Goal: Task Accomplishment & Management: Manage account settings

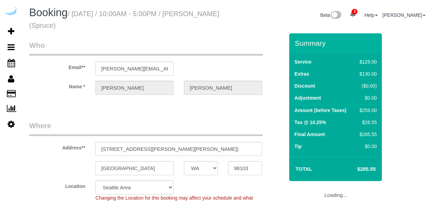
select select "WA"
select select "282"
select select "number:9"
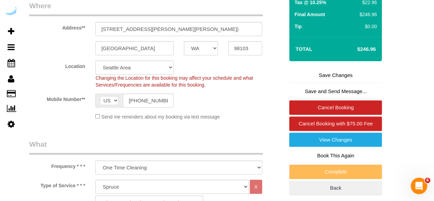
scroll to position [119, 0]
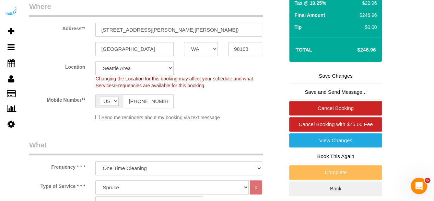
click at [309, 75] on link "Save Changes" at bounding box center [335, 76] width 93 height 14
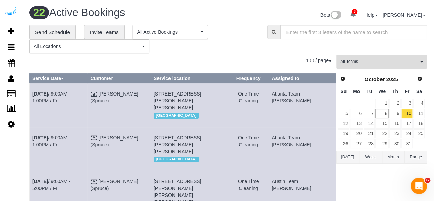
click at [370, 64] on span "All Teams" at bounding box center [379, 62] width 78 height 6
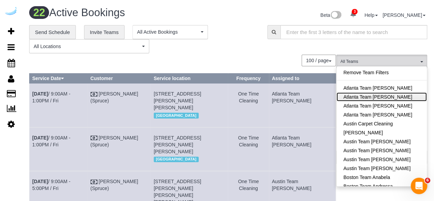
click at [370, 93] on link "Atlanta Team [PERSON_NAME]" at bounding box center [381, 96] width 90 height 9
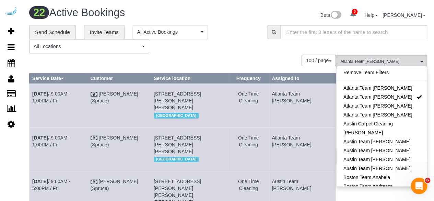
click at [414, 40] on div "**********" at bounding box center [228, 39] width 408 height 28
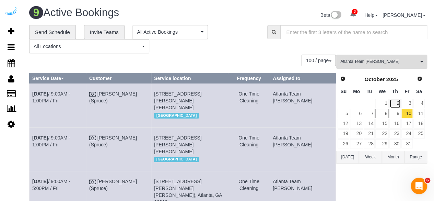
click at [399, 105] on link "2" at bounding box center [394, 103] width 11 height 9
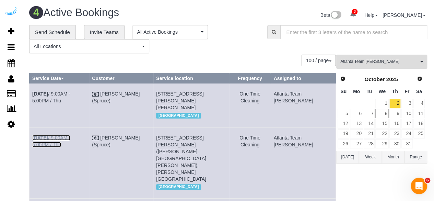
click at [70, 144] on link "Oct 2nd / 9:00AM - 5:00PM / Thu" at bounding box center [51, 141] width 38 height 12
click at [70, 94] on link "Oct 2nd / 9:00AM - 5:00PM / Thu" at bounding box center [51, 97] width 38 height 12
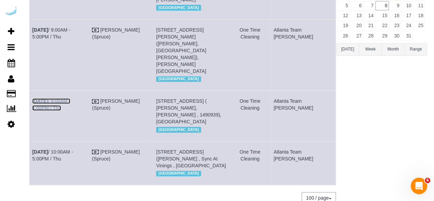
click at [70, 98] on link "Oct 2nd / 9:00AM - 1:00PM / Thu" at bounding box center [51, 104] width 38 height 12
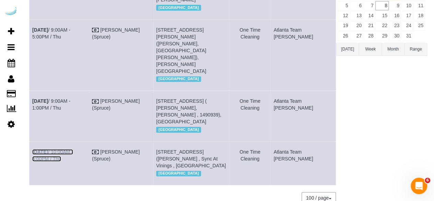
click at [69, 149] on link "Oct 2nd / 10:00AM - 5:00PM / Thu" at bounding box center [52, 155] width 41 height 12
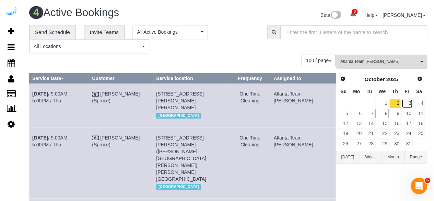
click at [408, 102] on link "3" at bounding box center [406, 103] width 11 height 9
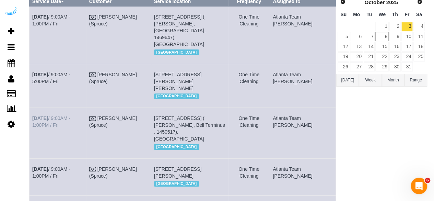
scroll to position [77, 0]
click at [70, 115] on link "[DATE] 9:00AM - 1:00PM / Fri" at bounding box center [51, 121] width 38 height 12
click at [70, 71] on link "Oct 3rd / 9:00AM - 5:00PM / Fri" at bounding box center [51, 77] width 38 height 12
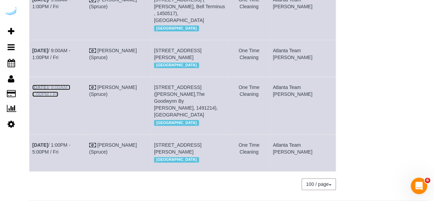
click at [70, 85] on link "Oct 3rd / 9:00AM - 1:00PM / Fri" at bounding box center [51, 90] width 38 height 12
drag, startPoint x: 84, startPoint y: 39, endPoint x: 83, endPoint y: 43, distance: 4.0
click at [83, 43] on td "Oct 3rd / 9:00AM - 1:00PM / Fri" at bounding box center [57, 58] width 57 height 37
click at [70, 48] on link "Oct 3rd / 9:00AM - 1:00PM / Fri" at bounding box center [51, 54] width 38 height 12
click at [70, 142] on link "Oct 3rd / 1:00PM - 5:00PM / Fri" at bounding box center [51, 148] width 38 height 12
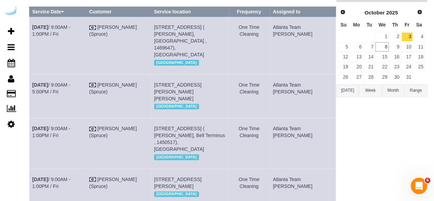
scroll to position [63, 0]
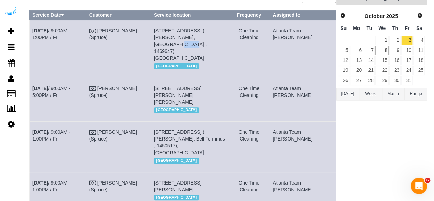
drag, startPoint x: 199, startPoint y: 37, endPoint x: 187, endPoint y: 37, distance: 11.3
click at [187, 37] on span "70 Perimeter Center E, Building 2000, Unit 2343 ( Tempestt Bland, Bell Perimete…" at bounding box center [180, 44] width 53 height 33
copy span "2343"
drag, startPoint x: 231, startPoint y: 44, endPoint x: 216, endPoint y: 43, distance: 15.1
click at [207, 43] on span "70 Perimeter Center E, Building 2000, Unit 2343 ( Tempestt Bland, Bell Perimete…" at bounding box center [180, 44] width 53 height 33
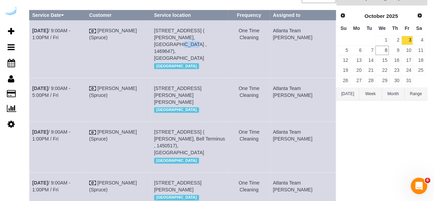
drag, startPoint x: 232, startPoint y: 44, endPoint x: 215, endPoint y: 44, distance: 16.8
click at [207, 44] on span "70 Perimeter Center E, Building 2000, Unit 2343 ( Tempestt Bland, Bell Perimete…" at bounding box center [180, 44] width 53 height 33
copy span "1469647"
copy tr "Oct 3rd / 9:00AM - 1:00PM / Fri Brandie Louck (Spruce) 70 Perimeter Center E, B…"
click at [356, 144] on div "Atlanta Team Eliane All Teams Remove Team Filters Atlanta Team Andrea Atlanta T…" at bounding box center [381, 159] width 91 height 337
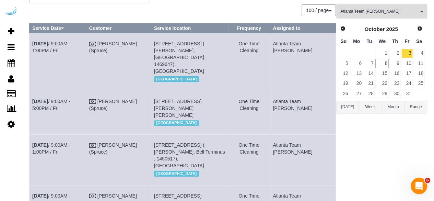
scroll to position [45, 0]
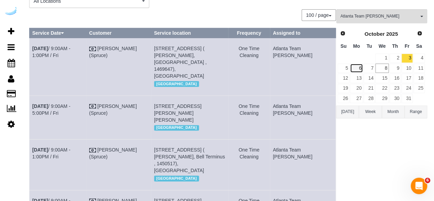
click at [357, 69] on link "6" at bounding box center [356, 67] width 13 height 9
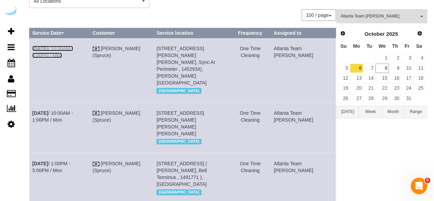
click at [73, 47] on link "Oct 6th / 10:00AM - 2:00PM / Mon" at bounding box center [52, 52] width 41 height 12
click at [82, 70] on td "Oct 6th / 10:00AM - 2:00PM / Mon" at bounding box center [59, 70] width 60 height 64
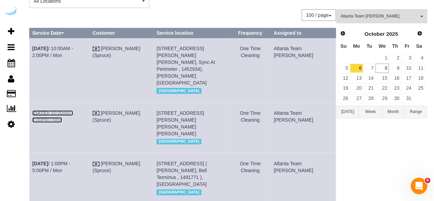
click at [56, 110] on link "Oct 6th / 10:00AM - 1:00PM / Mon" at bounding box center [52, 116] width 41 height 12
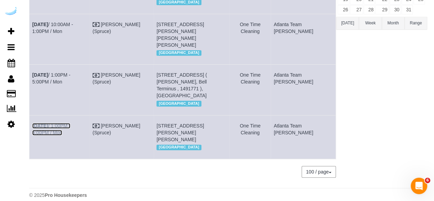
click at [70, 123] on link "Oct 6th / 1:00PM - 5:00PM / Mon" at bounding box center [51, 129] width 38 height 12
click at [68, 72] on link "Oct 6th / 1:00PM - 5:00PM / Mon" at bounding box center [51, 78] width 38 height 12
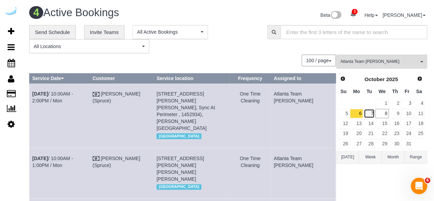
click at [370, 113] on link "7" at bounding box center [369, 113] width 11 height 9
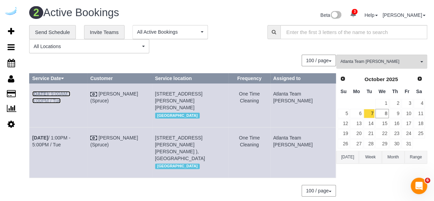
click at [70, 91] on link "Oct 7th / 9:00AM - 5:00PM / Tue" at bounding box center [51, 97] width 38 height 12
click at [67, 144] on link "Oct 7th / 1:00PM - 5:00PM / Tue" at bounding box center [51, 141] width 38 height 12
click at [396, 57] on button "Atlanta Team Eliane All Teams" at bounding box center [381, 62] width 91 height 14
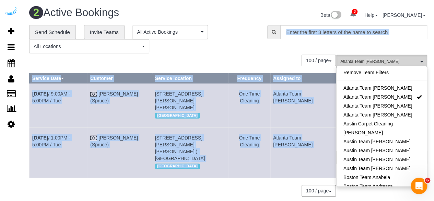
drag, startPoint x: 375, startPoint y: 44, endPoint x: 384, endPoint y: 57, distance: 15.4
click at [384, 57] on div "**********" at bounding box center [228, 114] width 398 height 178
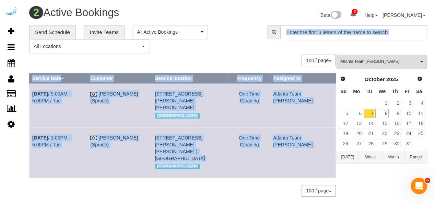
click at [384, 57] on button "Atlanta Team Eliane All Teams" at bounding box center [381, 62] width 91 height 14
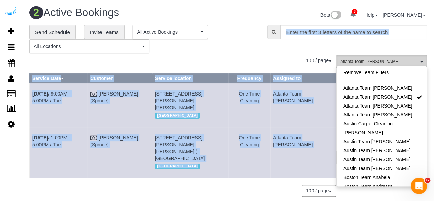
click at [384, 57] on button "Atlanta Team Eliane All Teams" at bounding box center [381, 62] width 91 height 14
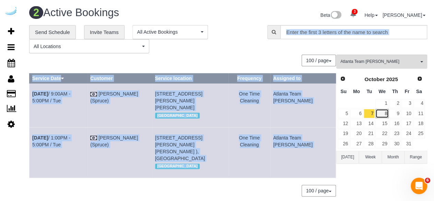
click at [383, 116] on link "8" at bounding box center [381, 113] width 13 height 9
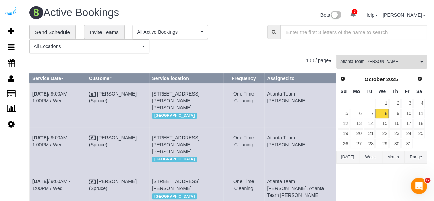
click at [150, 8] on h1 "8 Active Bookings" at bounding box center [126, 13] width 194 height 12
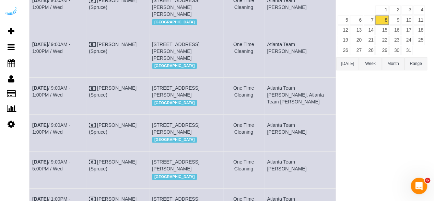
scroll to position [115, 0]
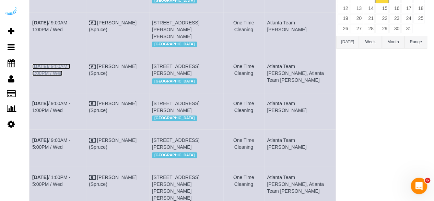
click at [70, 76] on link "Oct 8th / 9:00AM - 1:00PM / Wed" at bounding box center [51, 69] width 38 height 12
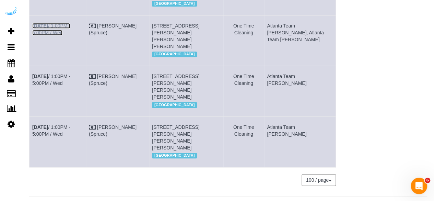
click at [61, 35] on link "Oct 8th / 1:00PM - 5:00PM / Wed" at bounding box center [51, 29] width 38 height 12
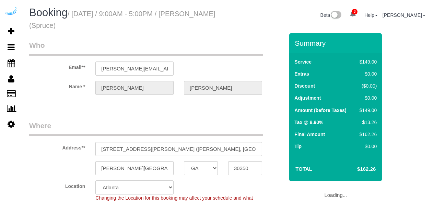
select select "GA"
select select "282"
select select "number:9"
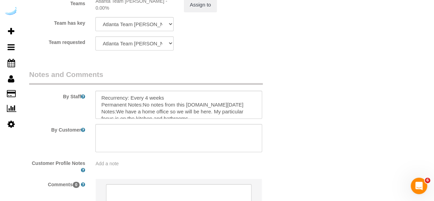
scroll to position [1096, 0]
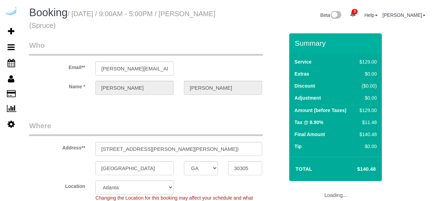
select select "GA"
select select "282"
select select "number:9"
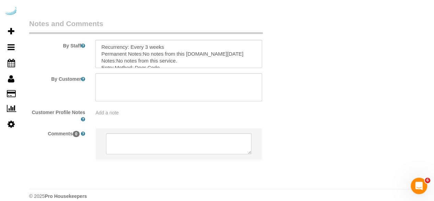
scroll to position [1154, 0]
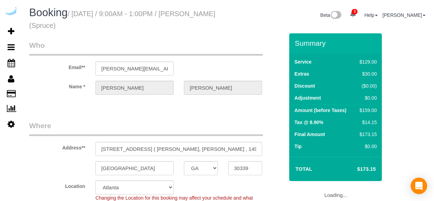
select select "GA"
select select "282"
select select "number:9"
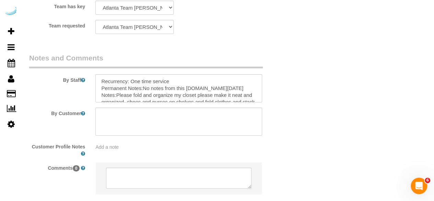
scroll to position [1154, 0]
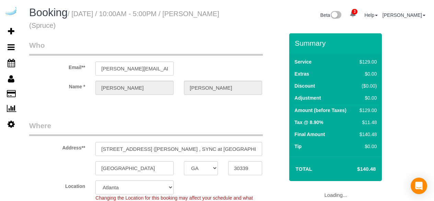
select select "GA"
select select "282"
select select "number:9"
select select "GA"
select select "282"
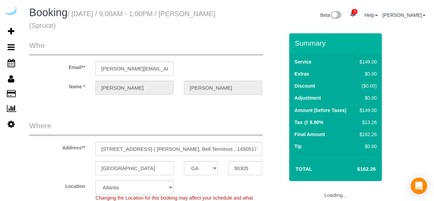
select select "number:9"
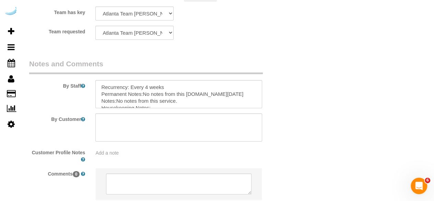
scroll to position [1106, 0]
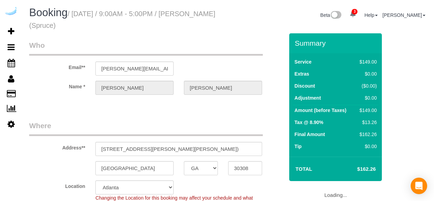
select select "GA"
select select "282"
select select "number:9"
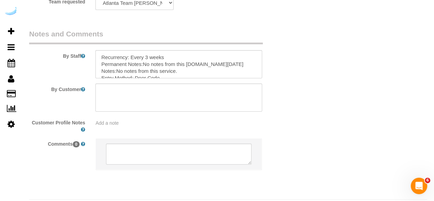
scroll to position [1154, 0]
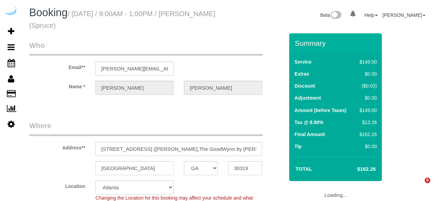
select select "GA"
select select "282"
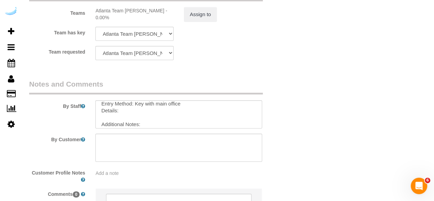
scroll to position [26, 0]
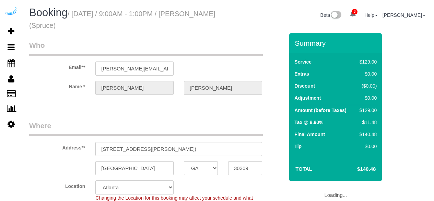
select select "GA"
select select "282"
select select "number:9"
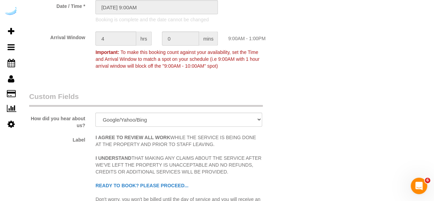
scroll to position [766, 0]
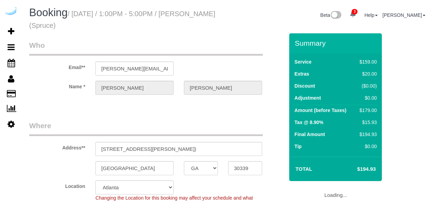
select select "GA"
select select "number:9"
select select "object:736"
select select "282"
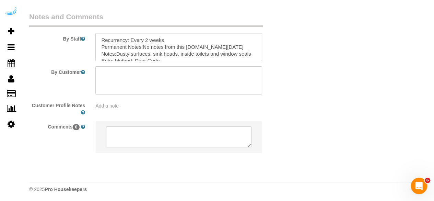
scroll to position [1154, 0]
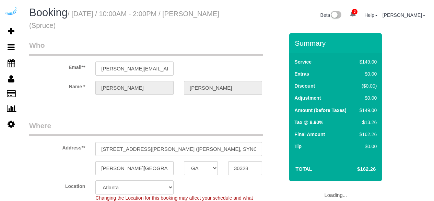
select select "GA"
select select "282"
select select "number:9"
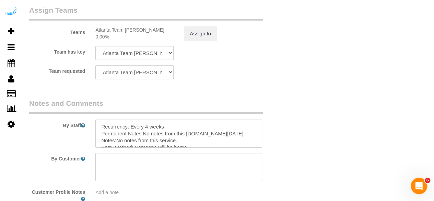
scroll to position [1067, 0]
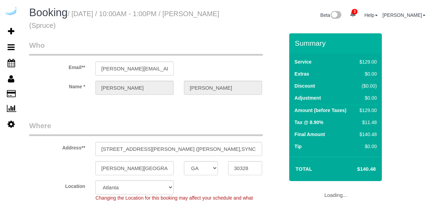
select select "GA"
select select "282"
select select "number:9"
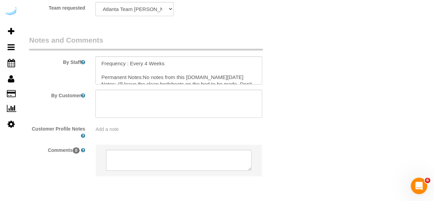
scroll to position [1130, 0]
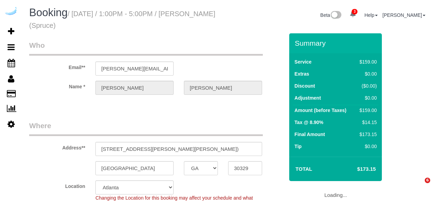
select select "GA"
select select "282"
select select "number:9"
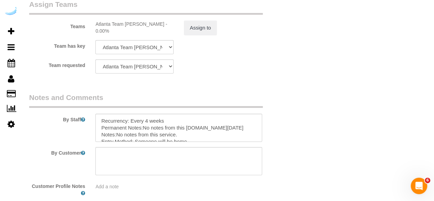
scroll to position [1154, 0]
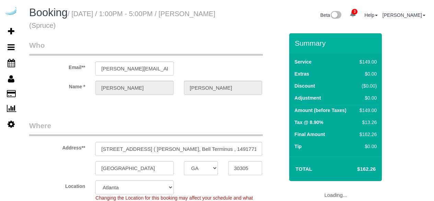
select select "GA"
select select "282"
select select "number:9"
select select "object:813"
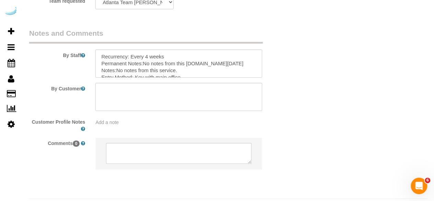
scroll to position [1147, 0]
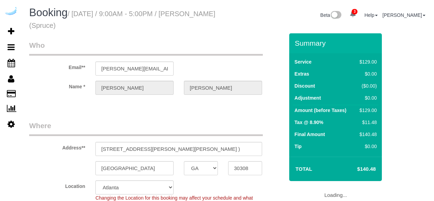
select select "GA"
select select "object:806"
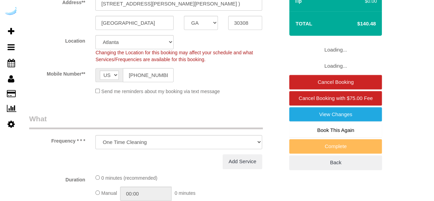
select select "282"
select select "number:9"
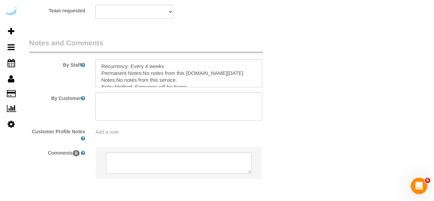
scroll to position [1126, 0]
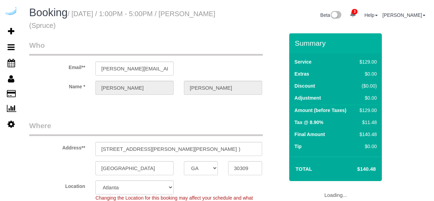
select select "GA"
select select "282"
select select "number:9"
select select "object:806"
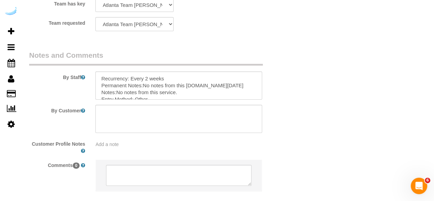
scroll to position [1126, 0]
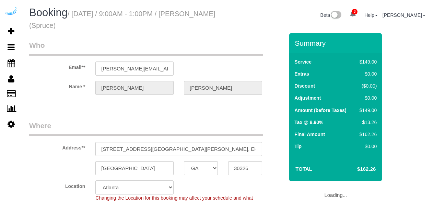
select select "GA"
select select "282"
select select "number:9"
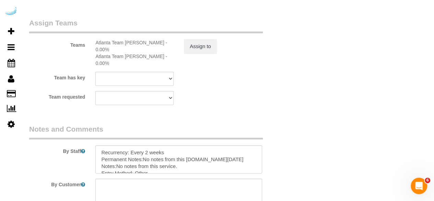
scroll to position [1029, 0]
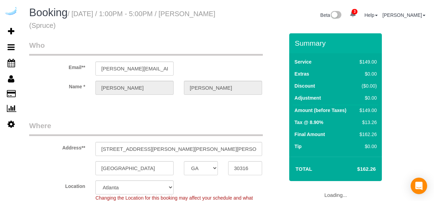
select select "GA"
select select "number:9"
select select "object:810"
select select "282"
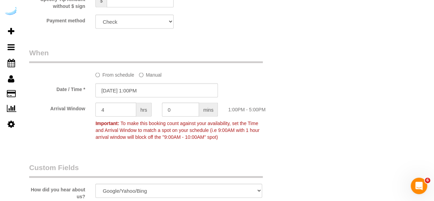
scroll to position [678, 0]
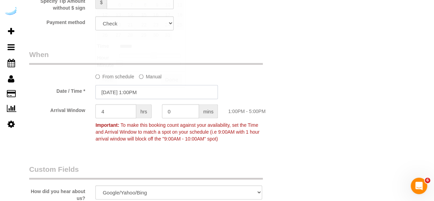
click at [139, 90] on input "10/08/2025 1:00PM" at bounding box center [156, 92] width 122 height 14
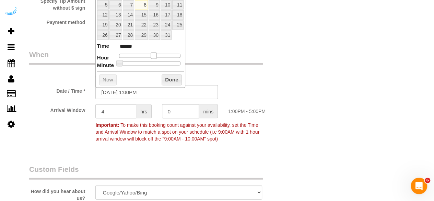
type input "10/08/2025 12:00PM"
type input "*******"
type input "10/08/2025 11:00AM"
type input "*******"
type input "10/08/2025 10:00AM"
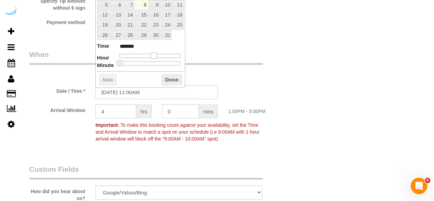
type input "*******"
type input "[DATE] 9:00AM"
type input "******"
drag, startPoint x: 151, startPoint y: 55, endPoint x: 139, endPoint y: 54, distance: 11.7
click at [139, 54] on div at bounding box center [149, 56] width 61 height 4
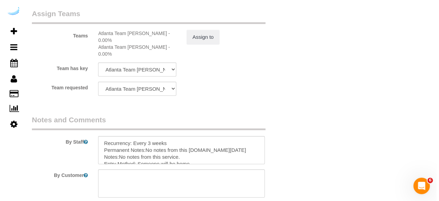
scroll to position [1036, 0]
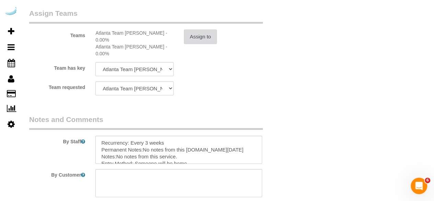
click at [197, 37] on button "Assign to" at bounding box center [200, 36] width 33 height 14
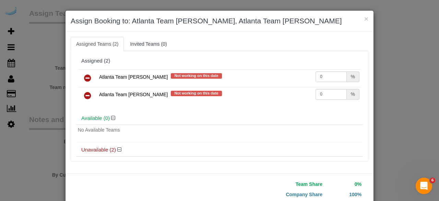
click at [84, 74] on icon at bounding box center [87, 78] width 7 height 8
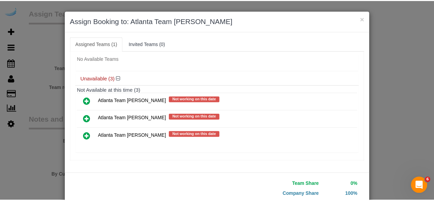
scroll to position [44, 0]
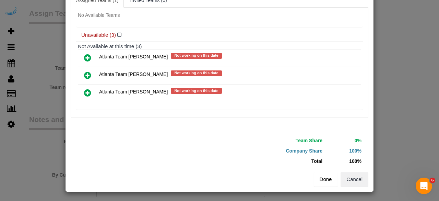
click at [324, 173] on button "Done" at bounding box center [326, 179] width 24 height 14
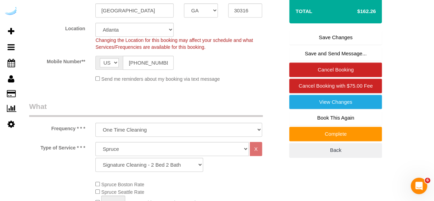
scroll to position [142, 0]
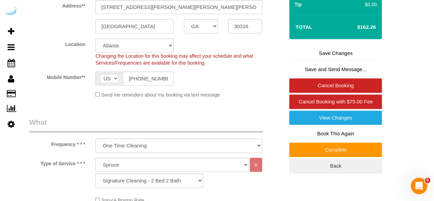
click at [319, 55] on link "Save Changes" at bounding box center [335, 53] width 93 height 14
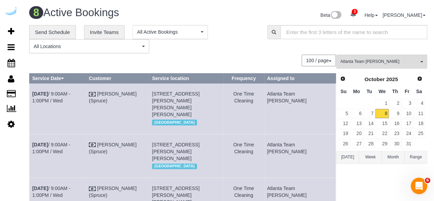
scroll to position [317, 0]
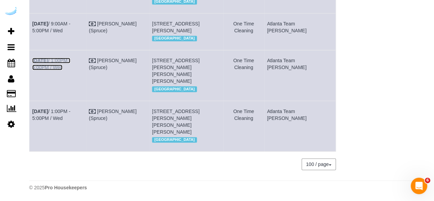
click at [70, 70] on link "Oct 8th / 1:00PM - 5:00PM / Wed" at bounding box center [51, 64] width 38 height 12
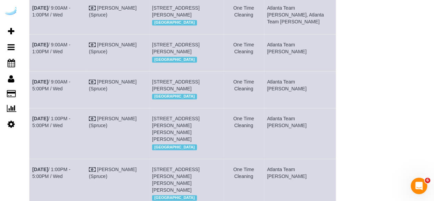
scroll to position [220, 0]
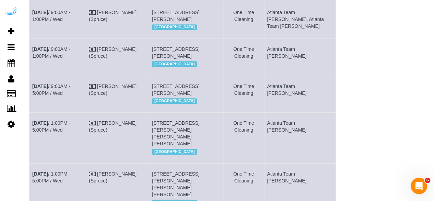
click at [68, 75] on td "Oct 8th / 9:00AM - 1:00PM / Wed" at bounding box center [57, 57] width 57 height 37
click at [70, 59] on link "Oct 8th / 9:00AM - 1:00PM / Wed" at bounding box center [51, 52] width 38 height 12
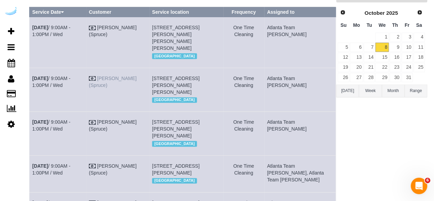
scroll to position [67, 0]
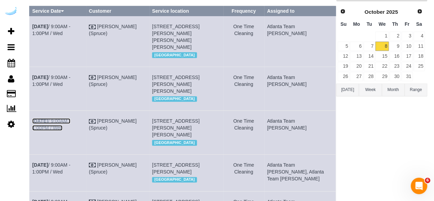
click at [70, 127] on link "Oct 8th / 9:00AM - 1:00PM / Wed" at bounding box center [51, 124] width 38 height 12
click at [68, 74] on link "Oct 8th / 9:00AM - 1:00PM / Wed" at bounding box center [51, 80] width 38 height 12
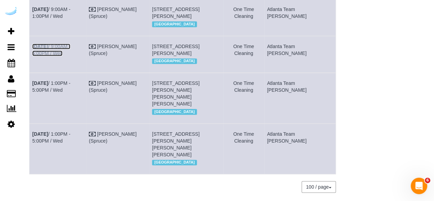
click at [70, 56] on link "Oct 8th / 9:00AM - 5:00PM / Wed" at bounding box center [51, 50] width 38 height 12
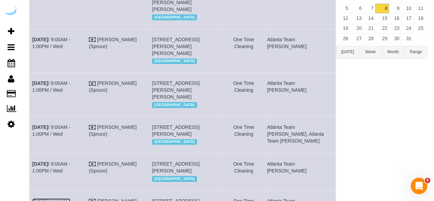
scroll to position [106, 0]
drag, startPoint x: 211, startPoint y: 144, endPoint x: 193, endPoint y: 147, distance: 17.7
click at [193, 147] on td "3372 Peachtree Rd Ne, Building 1002, Unit 1002 (Latoya Jackson, Elora At Buckhe…" at bounding box center [186, 134] width 74 height 37
copy span "1002"
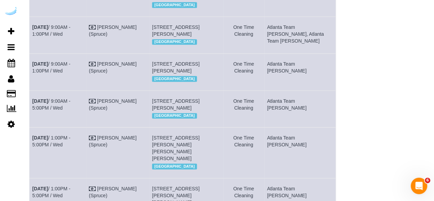
scroll to position [205, 0]
drag, startPoint x: 217, startPoint y: 96, endPoint x: 207, endPoint y: 96, distance: 10.3
click at [207, 90] on td "2395 Herodian Way, Unit 2002 (Kristen Vaughn , Spectator , 1451902), Smyrna, GA…" at bounding box center [186, 71] width 74 height 37
copy span "2002"
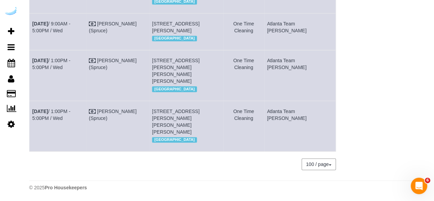
scroll to position [336, 0]
drag, startPoint x: 213, startPoint y: 111, endPoint x: 204, endPoint y: 111, distance: 8.2
click at [204, 111] on td "1125 Hammond Dr, Unit 230 (Ilene Abrams, Sync At Perimeter , 1450803 ), Sandy S…" at bounding box center [186, 125] width 74 height 50
copy span "230"
drag, startPoint x: 324, startPoint y: 118, endPoint x: 49, endPoint y: 94, distance: 276.1
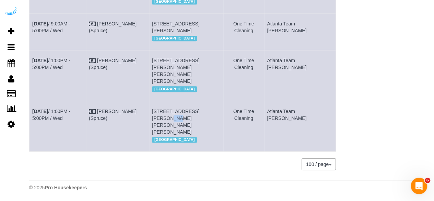
click at [50, 90] on td "Oct 8th / 1:00PM - 5:00PM / Wed" at bounding box center [57, 75] width 57 height 50
drag, startPoint x: 324, startPoint y: 120, endPoint x: 32, endPoint y: 113, distance: 291.6
click at [32, 113] on tr "Oct 8th / 1:00PM - 5:00PM / Wed Brandie Louck (Spruce) 1125 Hammond Dr, Unit 23…" at bounding box center [182, 125] width 306 height 50
copy tr "Oct 8th / 1:00PM - 5:00PM / Wed Brandie Louck (Spruce) 1125 Hammond Dr, Unit 23…"
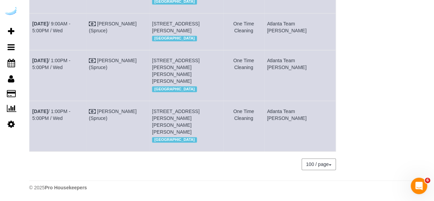
click at [327, 92] on td "Atlanta Team Eliane" at bounding box center [300, 75] width 72 height 50
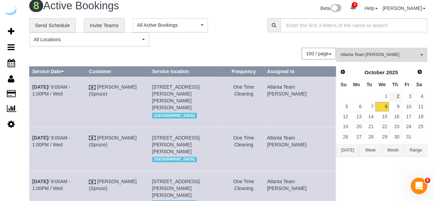
scroll to position [6, 0]
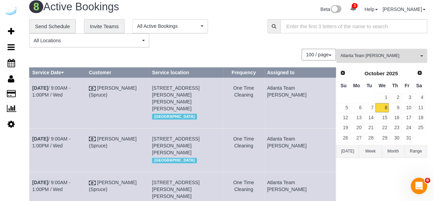
click at [372, 55] on span "Atlanta Team Eliane" at bounding box center [379, 56] width 78 height 6
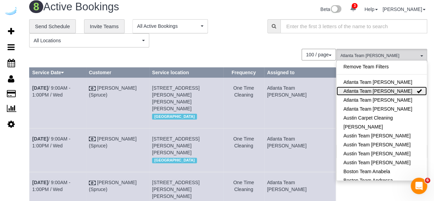
click at [387, 90] on link "Atlanta Team Eliane" at bounding box center [381, 90] width 90 height 9
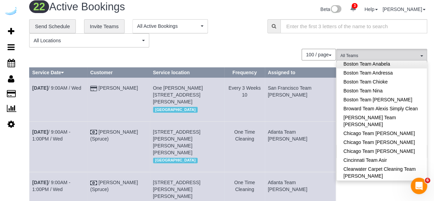
scroll to position [99, 0]
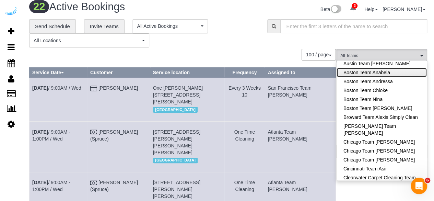
click at [390, 74] on link "Boston Team Anabela" at bounding box center [381, 72] width 90 height 9
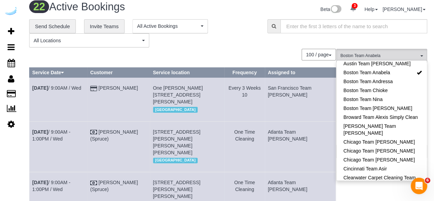
click at [249, 46] on div "**********" at bounding box center [143, 33] width 228 height 28
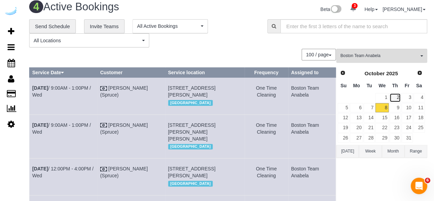
click at [394, 97] on link "2" at bounding box center [394, 97] width 11 height 9
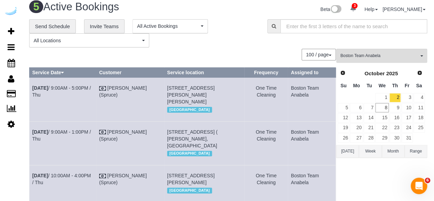
click at [80, 84] on td "Oct 2nd / 9:00AM - 5:00PM / Thu" at bounding box center [62, 100] width 67 height 44
click at [80, 85] on link "Oct 2nd / 9:00AM - 5:00PM / Thu" at bounding box center [61, 91] width 59 height 12
click at [79, 133] on link "Oct 2nd / 9:00AM - 1:00PM / Thu" at bounding box center [61, 135] width 59 height 12
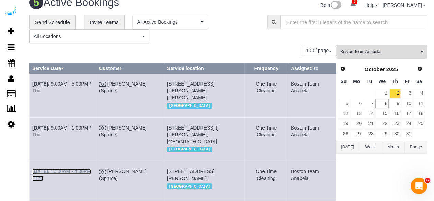
click at [77, 177] on link "Oct 2nd / 10:00AM - 4:00PM / Thu" at bounding box center [61, 174] width 59 height 12
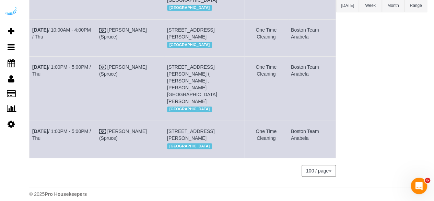
click at [80, 83] on td "Oct 2nd / 1:00PM - 5:00PM / Thu" at bounding box center [62, 88] width 67 height 64
click at [83, 76] on link "Oct 2nd / 1:00PM - 5:00PM / Thu" at bounding box center [61, 70] width 59 height 12
click at [88, 135] on link "Oct 2nd / 1:00PM - 5:00PM / Thu" at bounding box center [61, 134] width 59 height 12
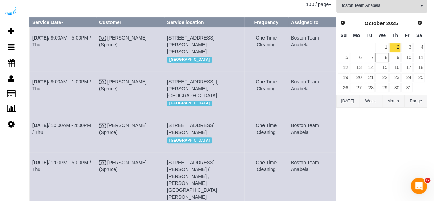
scroll to position [0, 0]
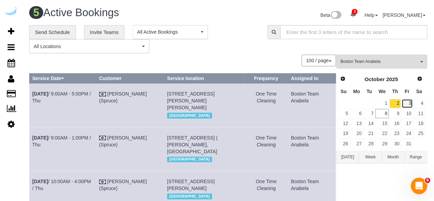
click at [408, 101] on link "3" at bounding box center [406, 103] width 11 height 9
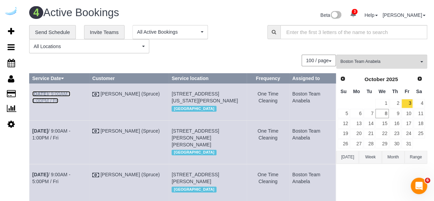
click at [70, 92] on link "Oct 3rd / 9:00AM - 1:00PM / Fri" at bounding box center [51, 97] width 38 height 12
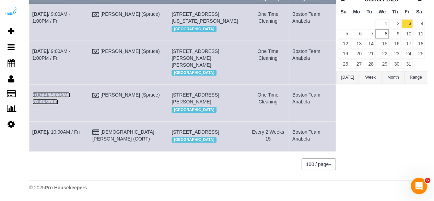
click at [70, 92] on link "Oct 3rd / 9:00AM - 5:00PM / Fri" at bounding box center [51, 98] width 38 height 12
click at [70, 48] on link "Oct 3rd / 9:00AM - 1:00PM / Fri" at bounding box center [51, 54] width 38 height 12
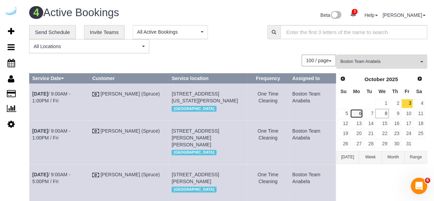
click at [354, 116] on link "6" at bounding box center [356, 113] width 13 height 9
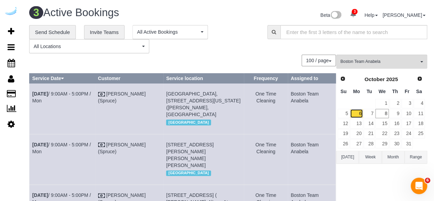
click at [357, 114] on link "6" at bounding box center [356, 113] width 13 height 9
drag, startPoint x: 80, startPoint y: 149, endPoint x: 90, endPoint y: 127, distance: 24.6
click at [80, 149] on link "Oct 6th / 9:00AM - 5:00PM / Mon" at bounding box center [61, 148] width 59 height 12
click at [75, 93] on link "Oct 6th / 9:00AM - 5:00PM / Mon" at bounding box center [61, 97] width 59 height 12
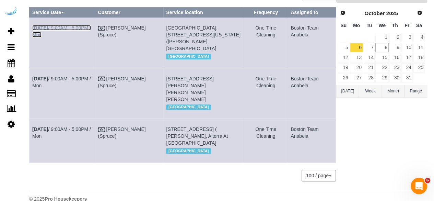
scroll to position [66, 0]
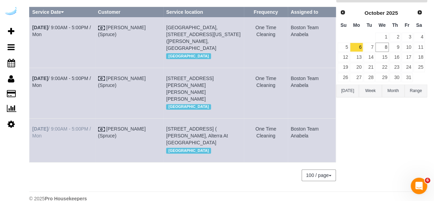
drag, startPoint x: 234, startPoint y: 143, endPoint x: 34, endPoint y: 127, distance: 200.9
click at [34, 127] on tr "Oct 6th / 9:00AM - 5:00PM / Mon Brandie Louck (Spruce) 11 Overlook Ridge Dr, Bu…" at bounding box center [182, 140] width 306 height 44
copy tr "Oct 6th / 9:00AM - 5:00PM / Mon Brandie Louck (Spruce) 11 Overlook Ridge Dr, Bu…"
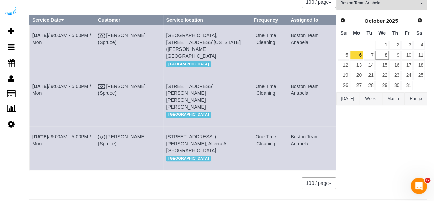
scroll to position [57, 0]
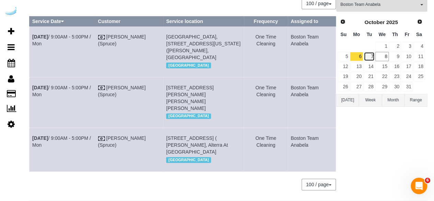
click at [374, 56] on link "7" at bounding box center [369, 56] width 11 height 9
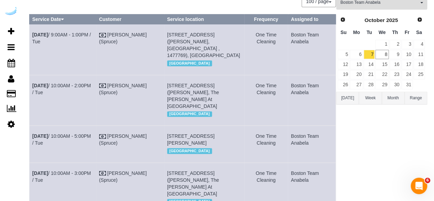
scroll to position [0, 0]
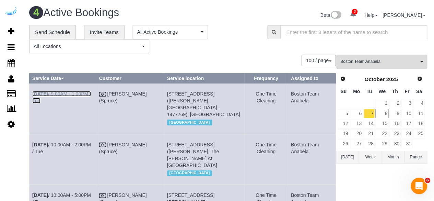
click at [71, 92] on link "Oct 7th / 9:00AM - 1:00PM / Tue" at bounding box center [61, 97] width 59 height 12
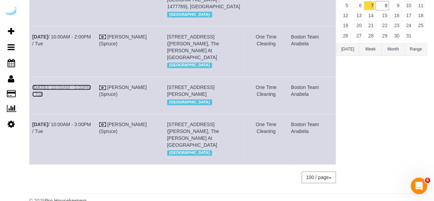
click at [88, 88] on link "Oct 7th / 10:00AM - 5:00PM / Tue" at bounding box center [61, 90] width 59 height 12
click at [73, 35] on link "Oct 7th / 10:00AM - 2:00PM / Tue" at bounding box center [61, 40] width 59 height 12
click at [72, 131] on link "Oct 7th / 10:00AM - 3:00PM / Tue" at bounding box center [61, 127] width 59 height 12
click at [86, 132] on link "Oct 7th / 10:00AM - 3:00PM / Tue" at bounding box center [61, 127] width 59 height 12
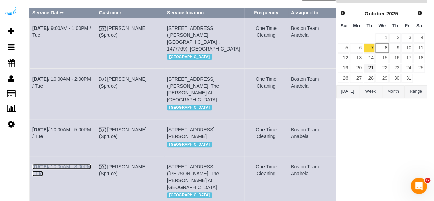
scroll to position [63, 0]
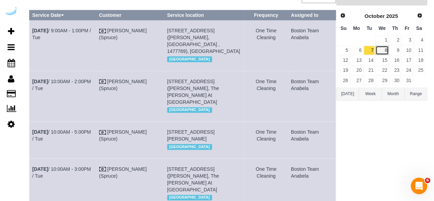
click at [383, 50] on link "8" at bounding box center [381, 50] width 13 height 9
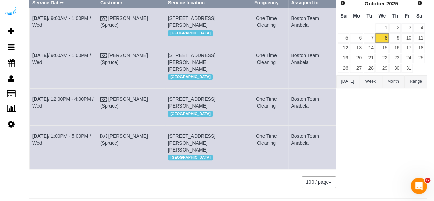
scroll to position [75, 0]
click at [77, 15] on td "Oct 8th / 9:00AM - 1:00PM / Wed" at bounding box center [63, 27] width 68 height 37
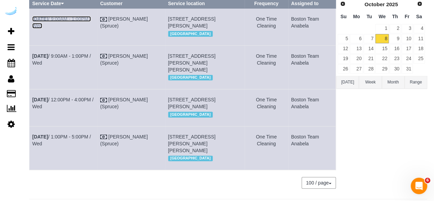
click at [80, 17] on link "Oct 8th / 9:00AM - 1:00PM / Wed" at bounding box center [61, 22] width 59 height 12
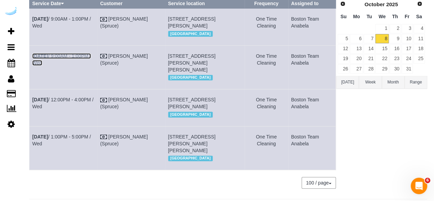
drag, startPoint x: 73, startPoint y: 68, endPoint x: 75, endPoint y: 65, distance: 4.0
click at [73, 66] on link "Oct 8th / 9:00AM - 1:00PM / Wed" at bounding box center [61, 59] width 59 height 12
click at [77, 115] on td "Oct 8th / 12:00PM - 4:00PM / Wed" at bounding box center [63, 107] width 68 height 37
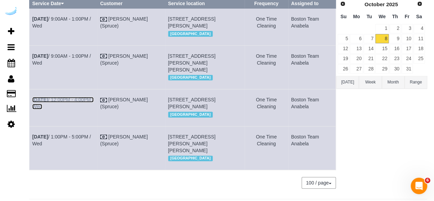
click at [77, 109] on link "Oct 8th / 12:00PM - 4:00PM / Wed" at bounding box center [62, 103] width 61 height 12
click at [59, 146] on link "Oct 8th / 1:00PM - 5:00PM / Wed" at bounding box center [61, 140] width 59 height 12
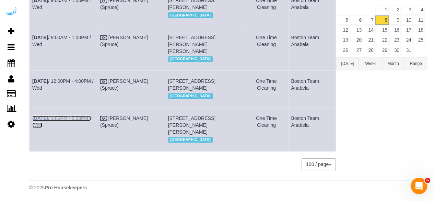
scroll to position [0, 0]
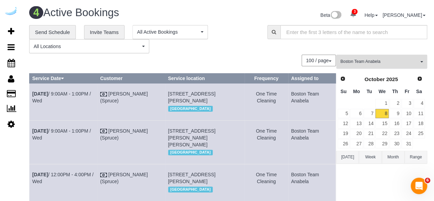
click at [378, 64] on button "Boston Team Anabela All Teams" at bounding box center [381, 62] width 91 height 14
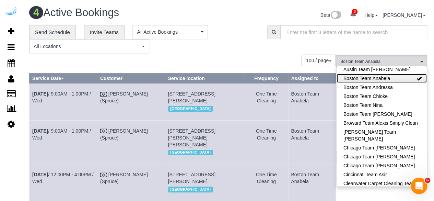
click at [399, 76] on link "Boston Team Anabela" at bounding box center [381, 78] width 90 height 9
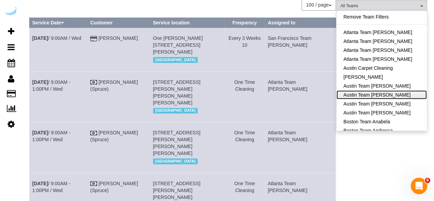
click at [390, 92] on link "Austin Team Isabel" at bounding box center [381, 94] width 90 height 9
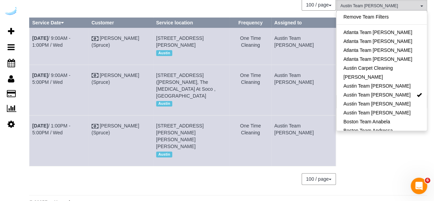
click at [370, 147] on div "Austin Team Isabel All Teams Remove Team Filters Atlanta Team Andrea Atlanta Te…" at bounding box center [381, 95] width 91 height 192
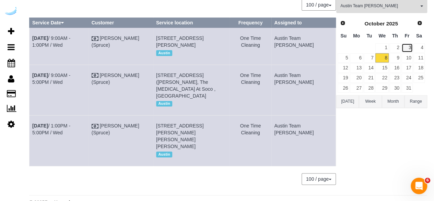
click at [401, 48] on link "3" at bounding box center [406, 47] width 11 height 9
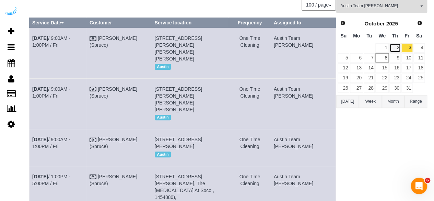
click at [399, 48] on link "2" at bounding box center [394, 47] width 11 height 9
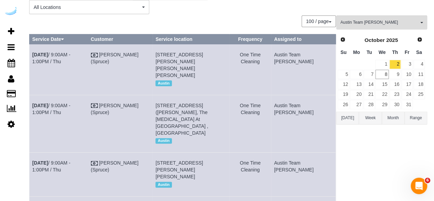
scroll to position [39, 0]
click at [70, 103] on link "Oct 2nd / 9:00AM - 1:00PM / Thu" at bounding box center [51, 109] width 38 height 12
click at [59, 52] on link "Oct 2nd / 9:00AM - 1:00PM / Thu" at bounding box center [51, 58] width 38 height 12
click at [69, 160] on link "Oct 2nd / 9:00AM - 1:00PM / Thu" at bounding box center [51, 166] width 38 height 12
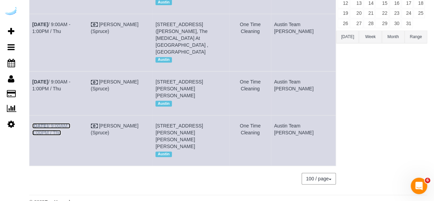
click at [69, 123] on link "Oct 2nd / 9:00AM - 1:00PM / Thu" at bounding box center [51, 129] width 38 height 12
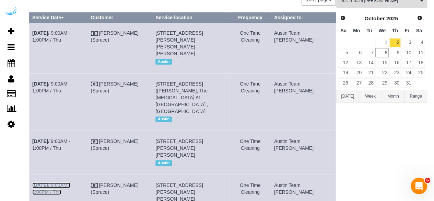
scroll to position [60, 0]
drag, startPoint x: 388, startPoint y: 51, endPoint x: 390, endPoint y: 48, distance: 4.2
drag, startPoint x: 390, startPoint y: 48, endPoint x: 408, endPoint y: 43, distance: 18.8
click at [408, 43] on link "3" at bounding box center [406, 42] width 11 height 9
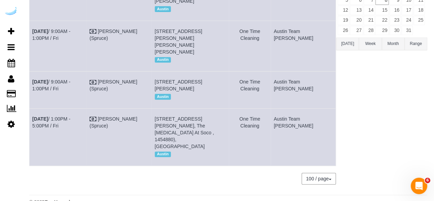
scroll to position [0, 0]
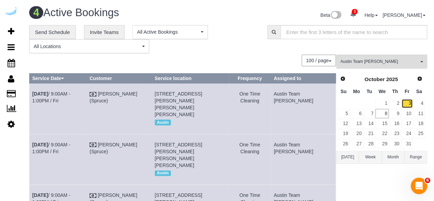
click at [407, 102] on link "3" at bounding box center [406, 103] width 11 height 9
click at [70, 142] on link "Oct 3rd / 9:00AM - 1:00PM / Fri" at bounding box center [51, 148] width 38 height 12
click at [70, 94] on link "Oct 3rd / 9:00AM - 1:00PM / Fri" at bounding box center [51, 97] width 38 height 12
click at [70, 192] on link "Oct 3rd / 9:00AM - 1:00PM / Fri" at bounding box center [51, 198] width 38 height 12
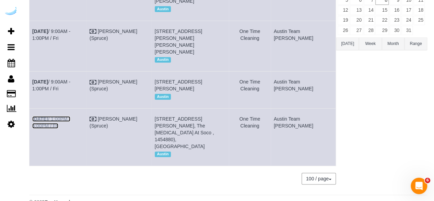
click at [70, 116] on link "Oct 3rd / 1:00PM - 5:00PM / Fri" at bounding box center [51, 122] width 38 height 12
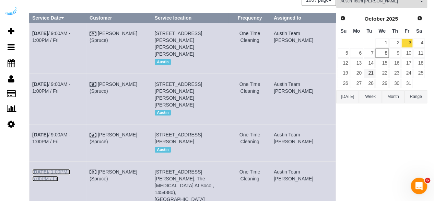
scroll to position [47, 0]
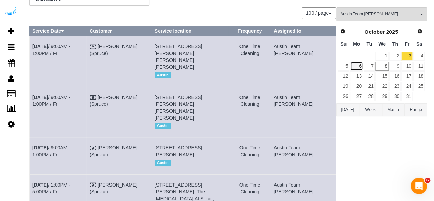
click at [360, 66] on link "6" at bounding box center [356, 65] width 13 height 9
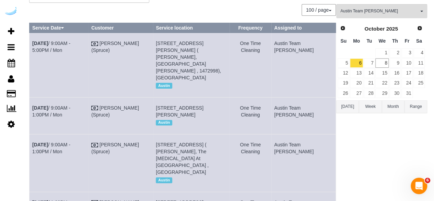
scroll to position [0, 0]
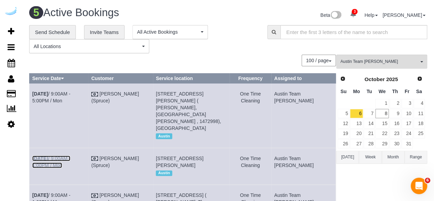
click at [70, 155] on link "Oct 6th / 9:00AM - 1:00PM / Mon" at bounding box center [51, 161] width 38 height 12
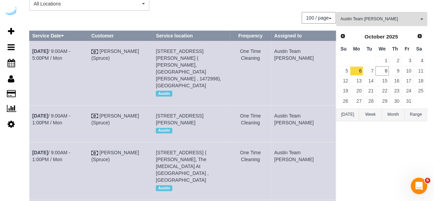
scroll to position [44, 0]
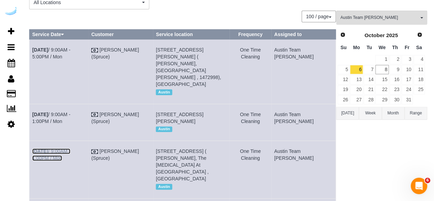
click at [70, 148] on link "Oct 6th / 9:00AM - 1:00PM / Mon" at bounding box center [51, 154] width 38 height 12
click at [78, 45] on td "Oct 6th / 9:00AM - 5:00PM / Mon" at bounding box center [58, 71] width 59 height 64
click at [70, 48] on link "Oct 6th / 9:00AM - 5:00PM / Mon" at bounding box center [51, 53] width 38 height 12
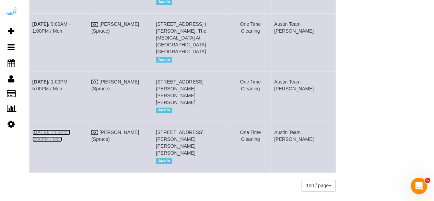
click at [70, 129] on link "Oct 6th / 1:00PM - 5:00PM / Mon" at bounding box center [51, 135] width 38 height 12
click at [82, 71] on td "Oct 6th / 1:00PM - 5:00PM / Mon" at bounding box center [58, 96] width 59 height 50
click at [64, 79] on link "Oct 6th / 1:00PM - 5:00PM / Mon" at bounding box center [51, 85] width 38 height 12
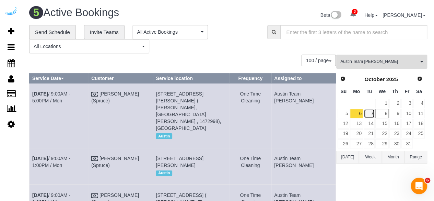
click at [371, 112] on link "7" at bounding box center [369, 113] width 11 height 9
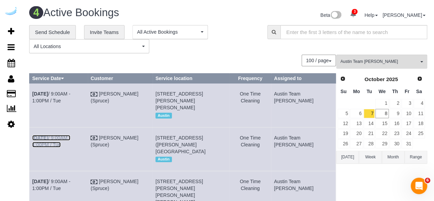
click at [69, 144] on link "Oct 7th / 9:00AM - 1:00PM / Tue" at bounding box center [51, 141] width 38 height 12
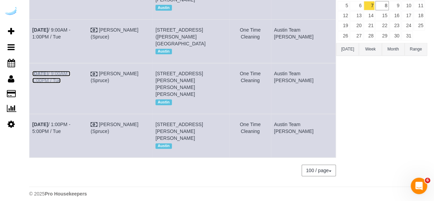
click at [70, 83] on link "Oct 7th / 9:00AM - 1:00PM / Tue" at bounding box center [51, 77] width 38 height 12
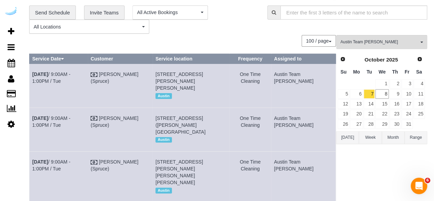
scroll to position [18, 0]
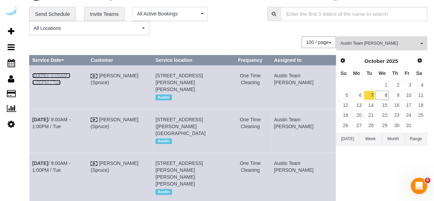
click at [70, 74] on link "Oct 7th / 9:00AM - 1:00PM / Tue" at bounding box center [51, 79] width 38 height 12
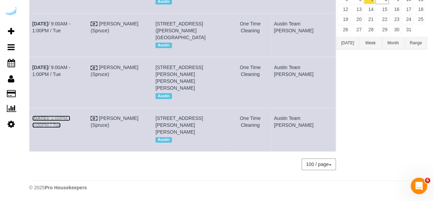
drag, startPoint x: 70, startPoint y: 111, endPoint x: 85, endPoint y: 94, distance: 22.6
click at [70, 115] on link "Oct 7th / 1:00PM - 5:00PM / Tue" at bounding box center [51, 121] width 38 height 12
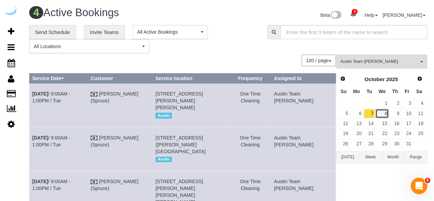
click at [386, 109] on link "8" at bounding box center [381, 113] width 13 height 9
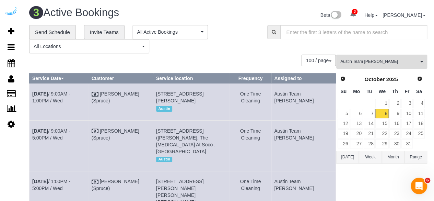
click at [223, 46] on div "**********" at bounding box center [143, 39] width 228 height 28
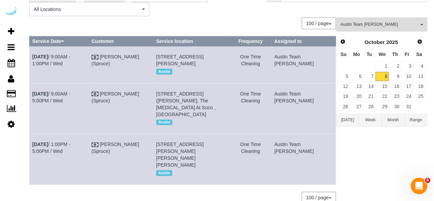
scroll to position [37, 0]
drag, startPoint x: 319, startPoint y: 169, endPoint x: 32, endPoint y: 55, distance: 309.0
click at [32, 55] on tbody "Oct 8th / 9:00AM - 1:00PM / Wed Brandie Louck (Spruce) 201 Lavaca St, Building …" at bounding box center [182, 115] width 306 height 138
copy tbody "Oct 8th / 9:00AM - 1:00PM / Wed Brandie Louck (Spruce) 201 Lavaca St, Building …"
click at [380, 24] on span "Austin Team Isabel" at bounding box center [379, 24] width 78 height 6
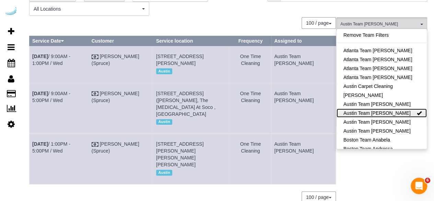
click at [408, 113] on link "Austin Team Isabel" at bounding box center [381, 112] width 90 height 9
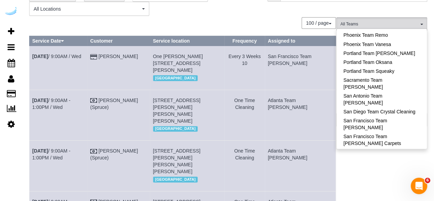
click at [398, 163] on link "Sarasota Team Juan" at bounding box center [381, 167] width 90 height 9
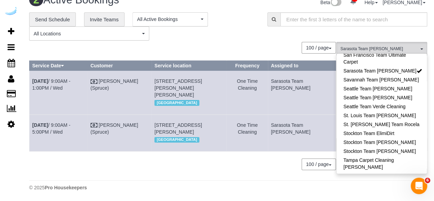
click at [392, 165] on div "Sarasota Team Juan , Tampa Team Leidiana All Teams Remove Team Filters Atlanta …" at bounding box center [381, 109] width 91 height 135
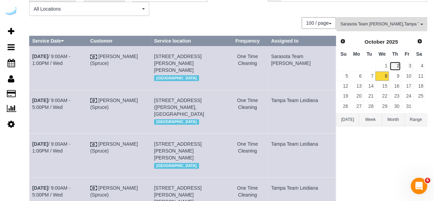
click at [398, 68] on link "2" at bounding box center [394, 65] width 11 height 9
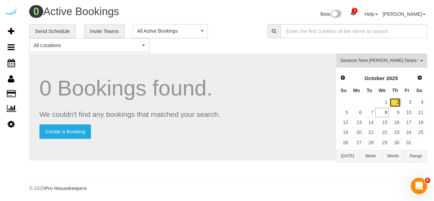
click at [395, 100] on link "2" at bounding box center [394, 102] width 11 height 9
click at [356, 56] on button "Sarasota Team Juan , Tampa Team Leidiana All Teams" at bounding box center [381, 61] width 91 height 14
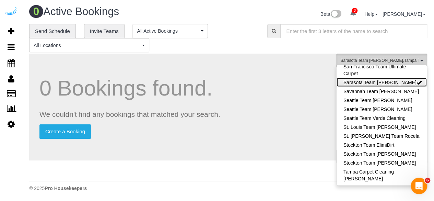
scroll to position [659, 0]
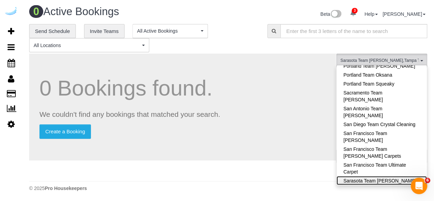
click at [405, 176] on link "Sarasota Team Juan" at bounding box center [381, 180] width 90 height 9
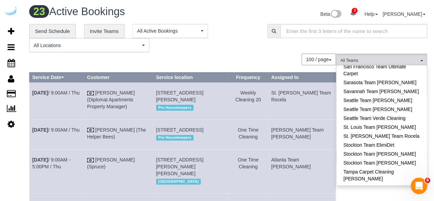
click at [268, 54] on div "100 / page 10 / page 20 / page 30 / page 40 / page 50 / page 100 / page" at bounding box center [182, 60] width 307 height 12
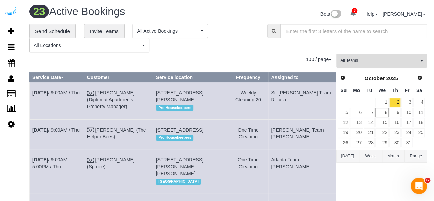
click at [374, 60] on span "All Teams" at bounding box center [379, 61] width 78 height 6
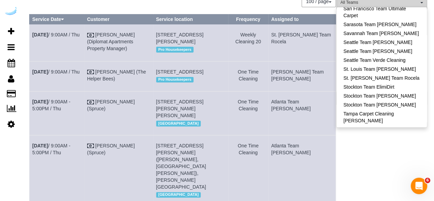
scroll to position [59, 0]
click at [405, 159] on link "Tampa Team Leidiana" at bounding box center [381, 163] width 90 height 9
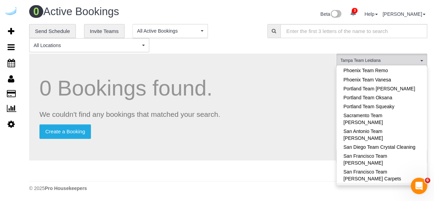
scroll to position [638, 0]
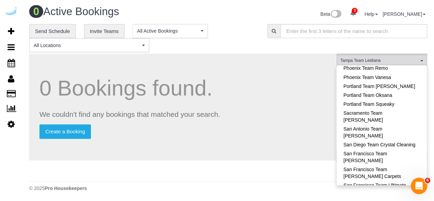
click at [394, 196] on link "Sarasota Team Juan" at bounding box center [381, 200] width 90 height 9
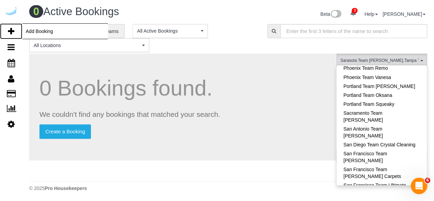
click at [13, 29] on icon at bounding box center [11, 31] width 7 height 8
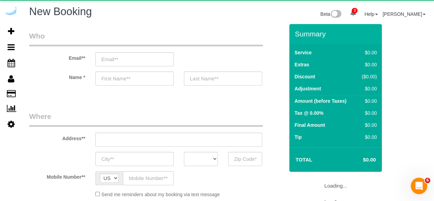
select select "object:4130"
select select "4"
select select "number:9"
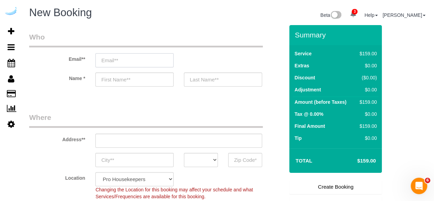
click at [133, 54] on input "email" at bounding box center [134, 60] width 78 height 14
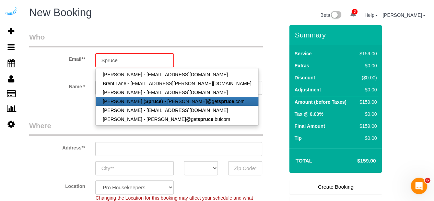
drag, startPoint x: 130, startPoint y: 86, endPoint x: 126, endPoint y: 101, distance: 15.5
click at [126, 101] on link "Brandie Louck ( Spruce ) - brandie@get spruce .com" at bounding box center [177, 101] width 162 height 9
type input "[PERSON_NAME][EMAIL_ADDRESS][DOMAIN_NAME]"
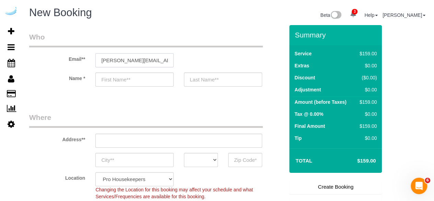
type input "[PERSON_NAME]"
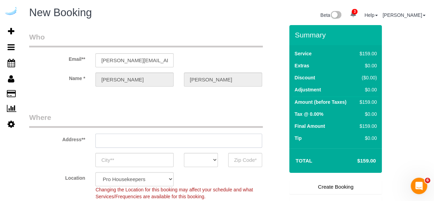
click at [164, 145] on input "text" at bounding box center [178, 140] width 167 height 14
type input "3816 S Lamar Blvd"
type input "Austin"
select select "[GEOGRAPHIC_DATA]"
type input "78704"
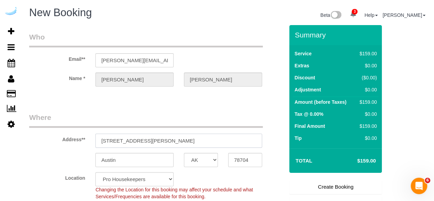
paste input "1458570"
type input "1458570"
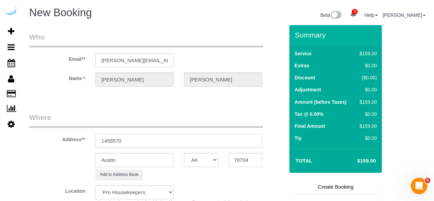
select select "9"
type input "1458570"
select select "object:4174"
click at [193, 140] on input "1458570" at bounding box center [178, 140] width 167 height 14
paste input "7000 Tides Cir, Sarasota, FL 3424"
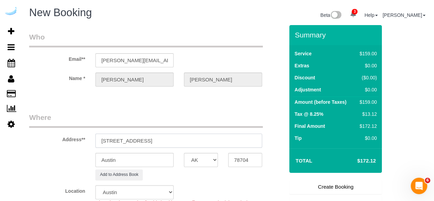
drag, startPoint x: 168, startPoint y: 141, endPoint x: 207, endPoint y: 142, distance: 39.1
click at [206, 140] on input "7000 Tides Cir, Sarasota, FL 34240" at bounding box center [178, 140] width 167 height 14
type input "7000 Tides Cir, Sarasota, FL 34240"
click at [227, 156] on div "78704" at bounding box center [245, 160] width 44 height 14
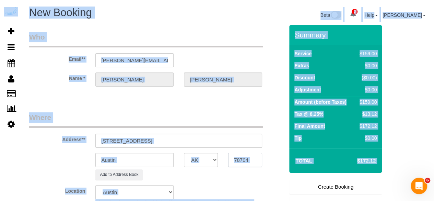
click at [234, 158] on input "78704" at bounding box center [245, 160] width 34 height 14
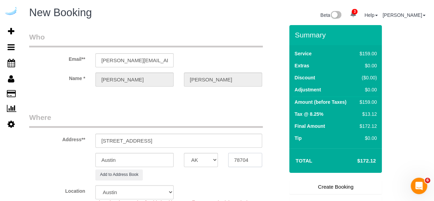
click at [234, 158] on input "78704" at bounding box center [245, 160] width 34 height 14
paste input "34240"
type input "34240"
click at [204, 159] on select "AK AL AR AZ CA CO CT DC DE FL GA HI IA ID IL IN KS KY LA MA MD ME MI MN MO MS M…" at bounding box center [201, 160] width 34 height 14
select select "FL"
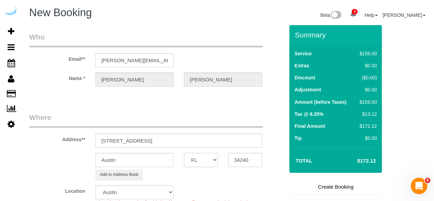
click at [184, 153] on select "AK AL AR AZ CA CO CT DC DE FL GA HI IA ID IL IN KS KY LA MA MD ME MI MN MO MS M…" at bounding box center [201, 160] width 34 height 14
select select "22"
select select "object:4216"
click at [149, 162] on input "Austin" at bounding box center [134, 160] width 78 height 14
type input "[GEOGRAPHIC_DATA]"
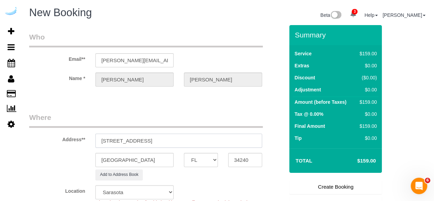
drag, startPoint x: 138, startPoint y: 137, endPoint x: 237, endPoint y: 133, distance: 98.9
click at [237, 133] on input "7000 Tides Cir, Sarasota, FL 34240" at bounding box center [178, 140] width 167 height 14
paste input "Michael Messer"
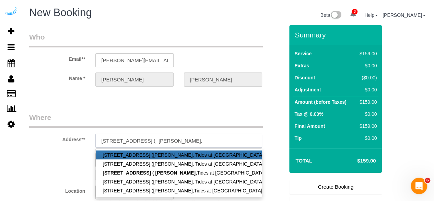
paste input "Tides at Waterside"
paste input "1458570"
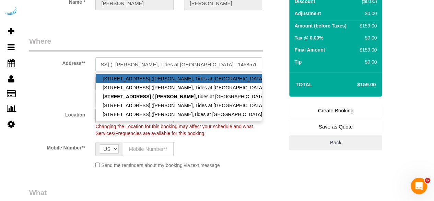
scroll to position [76, 0]
type input "7000 Tides Cir, Building 36, Unit 36 ( Michael Messer, Tides at Waterside , 145…"
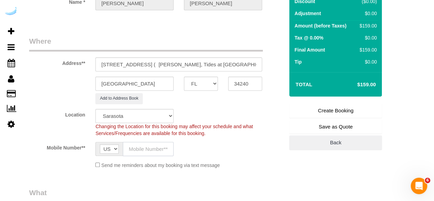
drag, startPoint x: 148, startPoint y: 148, endPoint x: 158, endPoint y: 149, distance: 10.7
click at [148, 148] on input "text" at bounding box center [148, 149] width 51 height 14
type input "[PHONE_NUMBER]"
type input "Brandie Louck"
type input "[PHONE_NUMBER]"
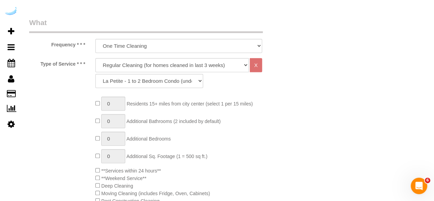
scroll to position [246, 0]
click at [153, 61] on select "Deep Cleaning (for homes that have not been cleaned in 3+ weeks) Spruce Regular…" at bounding box center [171, 65] width 153 height 14
select select "282"
click at [95, 58] on select "Deep Cleaning (for homes that have not been cleaned in 3+ weeks) Spruce Regular…" at bounding box center [171, 65] width 153 height 14
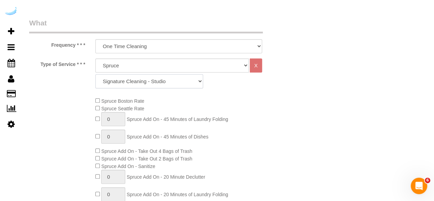
drag, startPoint x: 155, startPoint y: 82, endPoint x: 154, endPoint y: 86, distance: 4.6
click at [156, 82] on select "Signature Cleaning - Studio Signature Cleaning - 1 Bed 1 Bath Signature Cleanin…" at bounding box center [149, 81] width 108 height 14
select select "309"
click at [95, 74] on select "Signature Cleaning - Studio Signature Cleaning - 1 Bed 1 Bath Signature Cleanin…" at bounding box center [149, 81] width 108 height 14
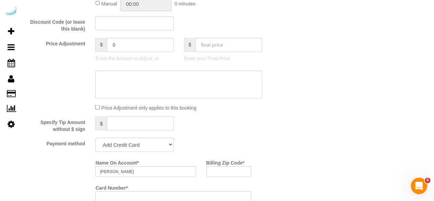
scroll to position [562, 0]
click at [141, 147] on select "Add Credit Card Cash Check Paypal" at bounding box center [134, 144] width 78 height 14
select select "string:check"
click at [95, 137] on select "Add Credit Card Cash Check Paypal" at bounding box center [134, 144] width 78 height 14
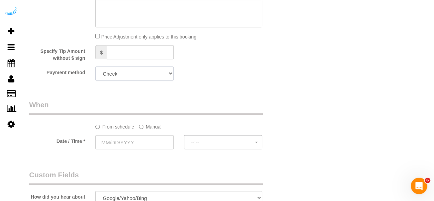
scroll to position [633, 0]
click at [146, 126] on label "Manual" at bounding box center [150, 124] width 23 height 9
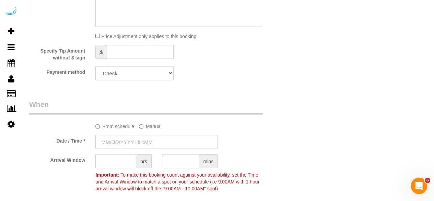
click at [141, 138] on input "text" at bounding box center [156, 141] width 122 height 14
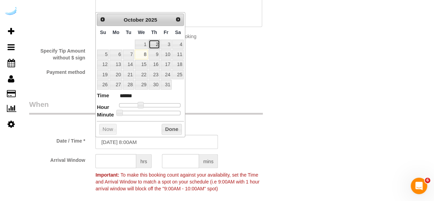
click at [156, 43] on link "2" at bounding box center [154, 43] width 11 height 9
click at [144, 102] on span at bounding box center [141, 105] width 6 height 6
type input "10/02/2025 9:00AM"
type input "******"
click at [144, 102] on span at bounding box center [143, 105] width 6 height 6
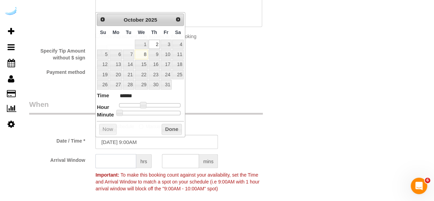
click at [127, 163] on input "text" at bounding box center [115, 161] width 41 height 14
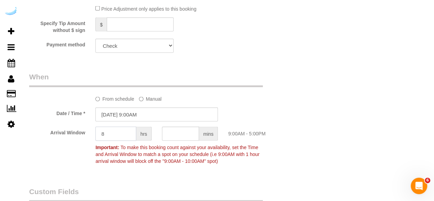
scroll to position [661, 0]
type input "8"
click at [134, 114] on input "10/02/2025 9:00AM" at bounding box center [156, 114] width 122 height 14
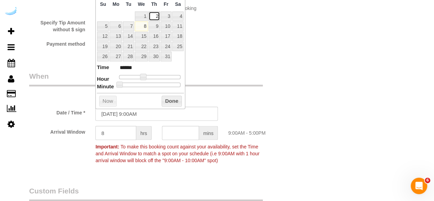
click at [153, 13] on link "2" at bounding box center [154, 16] width 11 height 9
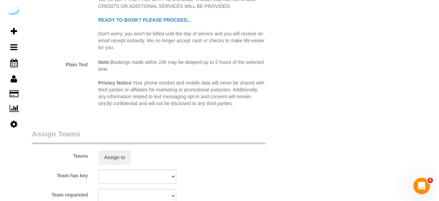
scroll to position [950, 0]
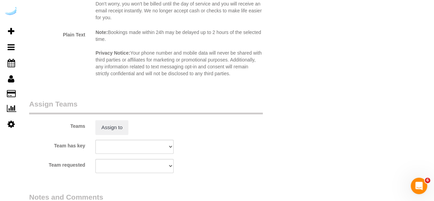
click at [119, 120] on div "Teams Assign to" at bounding box center [156, 117] width 265 height 36
click at [119, 123] on button "Assign to" at bounding box center [111, 127] width 33 height 14
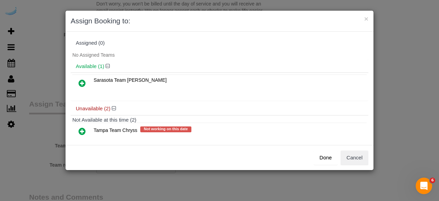
scroll to position [31, 0]
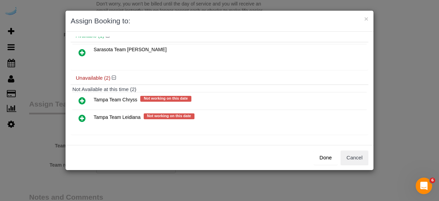
click at [82, 115] on icon at bounding box center [82, 118] width 7 height 8
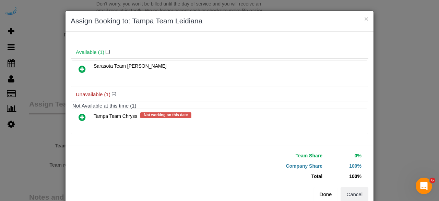
scroll to position [29, 0]
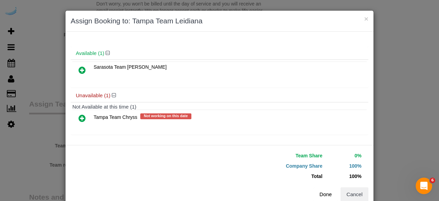
click at [321, 191] on button "Done" at bounding box center [326, 194] width 24 height 14
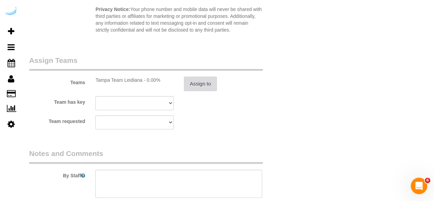
scroll to position [994, 0]
click at [182, 177] on textarea at bounding box center [178, 183] width 167 height 28
click at [166, 178] on textarea at bounding box center [178, 183] width 167 height 28
paste textarea "Permanent Notes:No notes from this customer.Today's Notes:No notes from this se…"
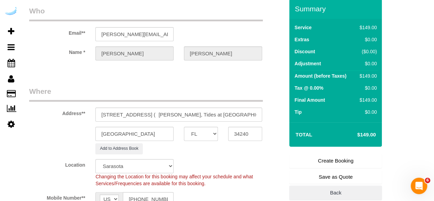
scroll to position [26, 0]
type textarea "Recurrency: Every 2 weeks Permanent Notes:No notes from this customer.Today's N…"
click at [320, 158] on link "Create Booking" at bounding box center [335, 160] width 93 height 14
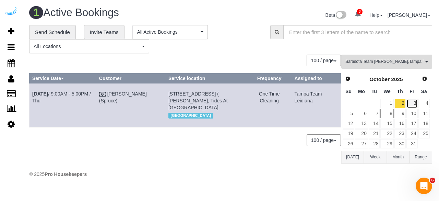
click at [413, 102] on link "3" at bounding box center [411, 103] width 11 height 9
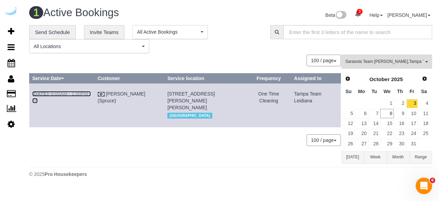
click at [71, 95] on link "Oct 3rd / 9:00AM - 1:00PM / Fri" at bounding box center [61, 97] width 59 height 12
click at [367, 111] on link "6" at bounding box center [361, 113] width 13 height 9
click at [68, 91] on link "Oct 6th / 9:00AM - 1:00PM / Mon" at bounding box center [61, 97] width 59 height 12
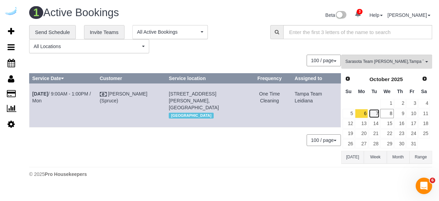
click at [377, 111] on link "7" at bounding box center [374, 113] width 11 height 9
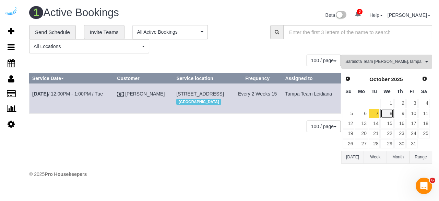
click at [389, 117] on link "8" at bounding box center [386, 113] width 13 height 9
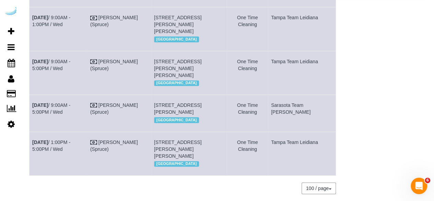
scroll to position [228, 0]
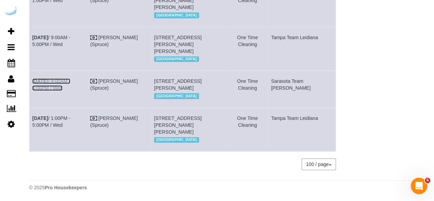
click at [70, 78] on link "Oct 8th / 9:00AM - 5:00PM / Wed" at bounding box center [51, 84] width 38 height 12
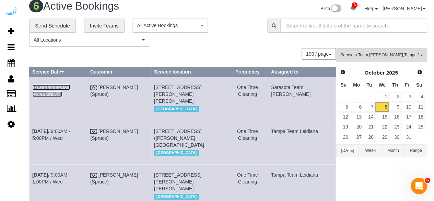
drag, startPoint x: 82, startPoint y: 85, endPoint x: 97, endPoint y: 73, distance: 18.3
click at [70, 85] on link "Oct 8th / 9:00AM - 1:00PM / Wed" at bounding box center [51, 90] width 38 height 12
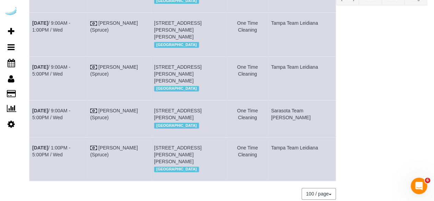
click at [78, 83] on td "Oct 8th / 9:00AM - 5:00PM / Wed" at bounding box center [58, 78] width 58 height 44
click at [70, 76] on link "Oct 8th / 9:00AM - 5:00PM / Wed" at bounding box center [51, 70] width 38 height 12
drag, startPoint x: 86, startPoint y: 36, endPoint x: 105, endPoint y: 23, distance: 22.8
click at [70, 33] on link "Oct 8th / 9:00AM - 1:00PM / Wed" at bounding box center [51, 26] width 38 height 12
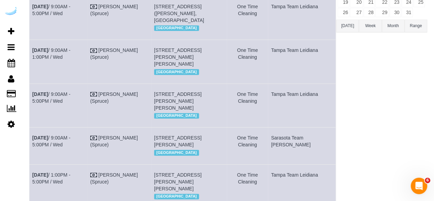
scroll to position [131, 0]
click at [87, 15] on td "Oct 8th / 9:00AM - 5:00PM / Wed" at bounding box center [58, 18] width 58 height 44
click at [70, 11] on link "Oct 8th / 9:00AM - 5:00PM / Wed" at bounding box center [51, 10] width 38 height 12
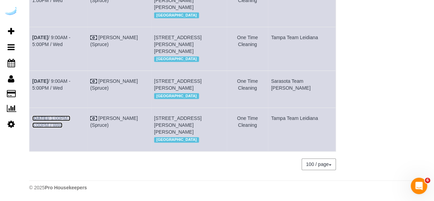
click at [70, 117] on link "Oct 8th / 1:00PM - 5:00PM / Wed" at bounding box center [51, 121] width 38 height 12
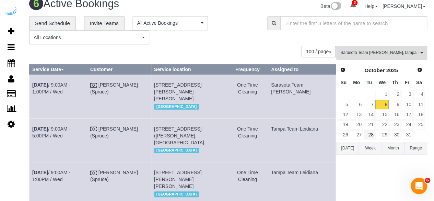
scroll to position [0, 0]
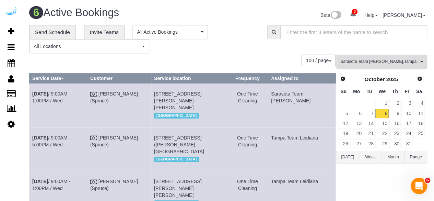
click at [375, 62] on span "Sarasota Team Juan , Tampa Team Leidiana" at bounding box center [379, 62] width 78 height 6
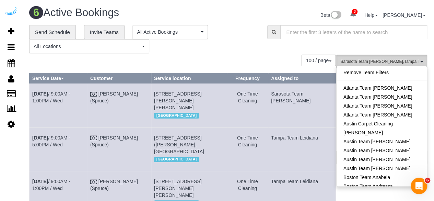
scroll to position [659, 0]
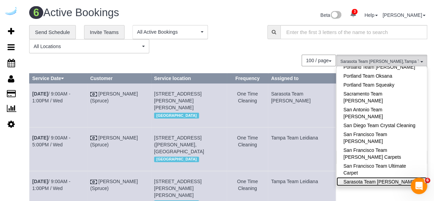
click at [387, 177] on link "Sarasota Team Juan" at bounding box center [381, 181] width 90 height 9
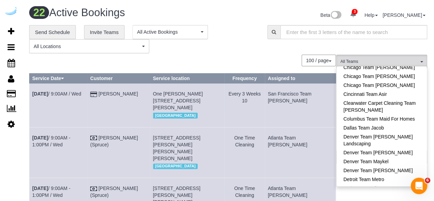
scroll to position [179, 0]
click at [389, 82] on link "Chicago Team Wesley" at bounding box center [381, 84] width 90 height 9
click at [263, 47] on div "**********" at bounding box center [228, 39] width 408 height 28
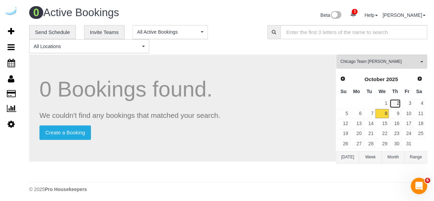
click at [400, 104] on link "2" at bounding box center [394, 103] width 11 height 9
click at [408, 106] on link "3" at bounding box center [406, 103] width 11 height 9
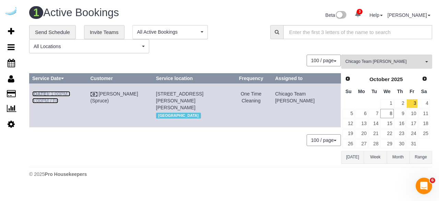
drag, startPoint x: 79, startPoint y: 93, endPoint x: 130, endPoint y: 22, distance: 86.7
click at [70, 93] on link "Oct 3rd / 1:00PM - 5:00PM / Fri" at bounding box center [51, 97] width 38 height 12
click at [368, 112] on link "6" at bounding box center [361, 113] width 13 height 9
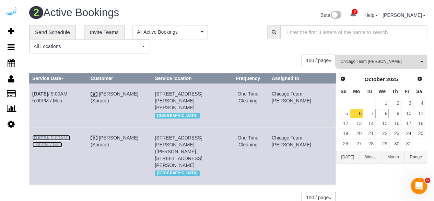
drag, startPoint x: 78, startPoint y: 135, endPoint x: 85, endPoint y: 107, distance: 29.1
click at [70, 135] on link "Oct 6th / 9:00AM - 1:00PM / Mon" at bounding box center [51, 141] width 38 height 12
click at [57, 91] on link "Oct 6th / 9:00AM - 5:00PM / Mon" at bounding box center [51, 97] width 38 height 12
click at [365, 111] on link "7" at bounding box center [369, 113] width 11 height 9
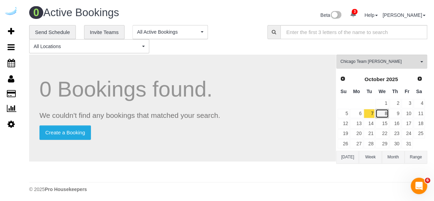
click at [383, 111] on link "8" at bounding box center [381, 113] width 13 height 9
click at [396, 66] on button "Chicago Team Wesley All Teams" at bounding box center [381, 62] width 91 height 14
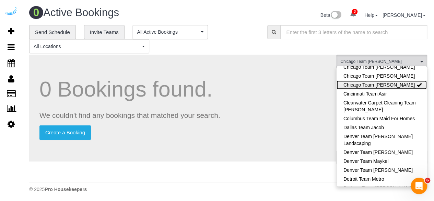
click at [403, 83] on link "Chicago Team Wesley" at bounding box center [381, 84] width 90 height 9
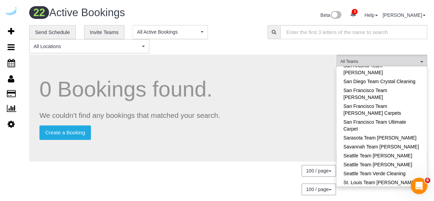
scroll to position [756, 0]
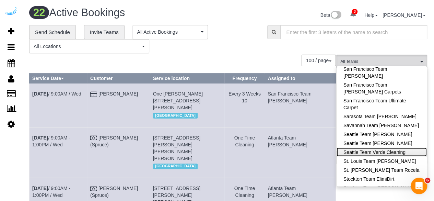
click at [405, 147] on link "Seattle Team Verde Cleaning" at bounding box center [381, 151] width 90 height 9
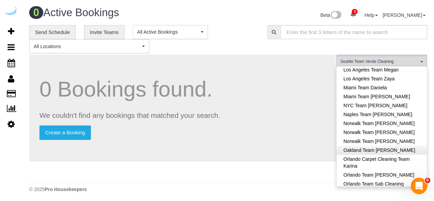
scroll to position [447, 0]
click at [392, 146] on link "Oakland Team [PERSON_NAME]" at bounding box center [381, 150] width 90 height 9
click at [313, 92] on h1 "0 Bookings found." at bounding box center [182, 89] width 286 height 24
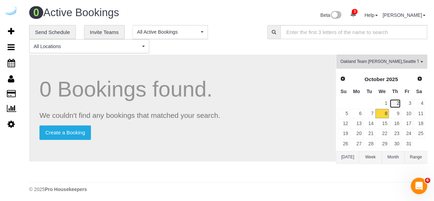
click at [399, 102] on link "2" at bounding box center [394, 103] width 11 height 9
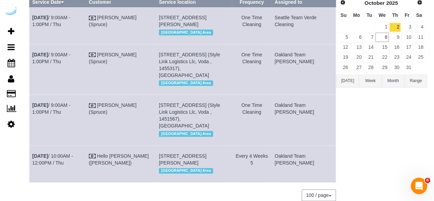
scroll to position [77, 0]
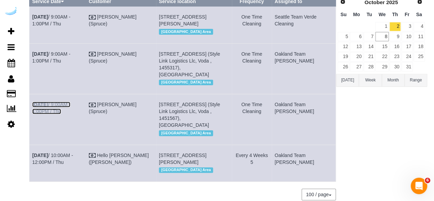
click at [70, 109] on link "Oct 2nd / 9:00AM - 1:00PM / Thu" at bounding box center [51, 108] width 38 height 12
click at [70, 63] on link "Oct 2nd / 9:00AM - 1:00PM / Thu" at bounding box center [51, 57] width 38 height 12
click at [76, 19] on td "Oct 2nd / 9:00AM - 1:00PM / Thu" at bounding box center [57, 25] width 57 height 37
click at [70, 14] on link "Oct 2nd / 9:00AM - 1:00PM / Thu" at bounding box center [51, 20] width 38 height 12
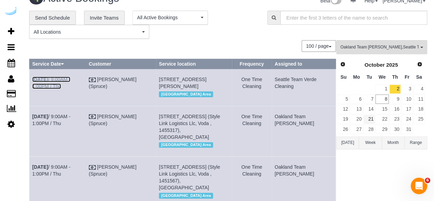
scroll to position [13, 0]
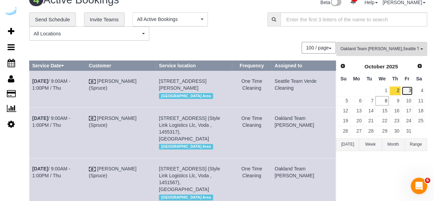
click at [408, 91] on link "3" at bounding box center [406, 90] width 11 height 9
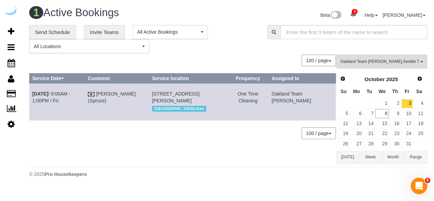
scroll to position [0, 0]
click at [70, 94] on link "Oct 3rd / 9:00AM - 1:00PM / Fri" at bounding box center [51, 97] width 38 height 12
click at [361, 112] on link "6" at bounding box center [361, 113] width 13 height 9
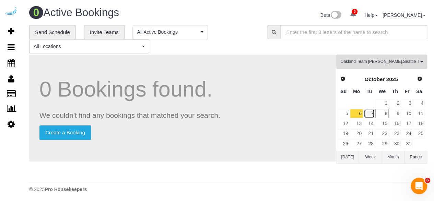
click at [366, 112] on link "7" at bounding box center [369, 113] width 11 height 9
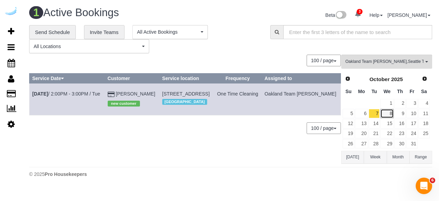
click at [393, 114] on link "8" at bounding box center [386, 113] width 13 height 9
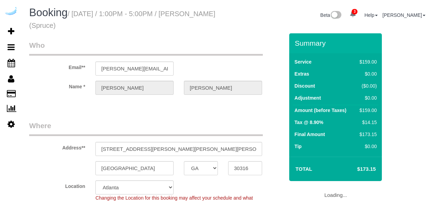
select select "GA"
select select "object:806"
select select "282"
select select "number:9"
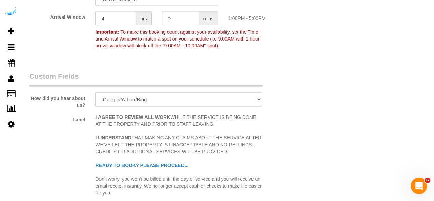
scroll to position [747, 0]
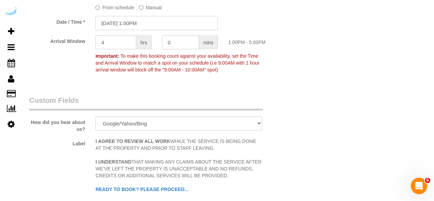
click at [142, 22] on input "[DATE] 1:00PM" at bounding box center [156, 23] width 122 height 14
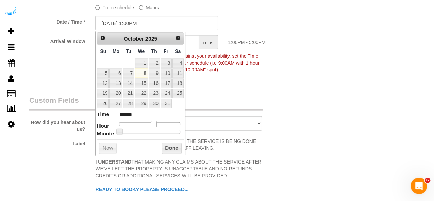
type input "10/08/2025 12:00PM"
type input "*******"
type input "10/08/2025 11:00AM"
type input "*******"
type input "10/08/2025 10:00AM"
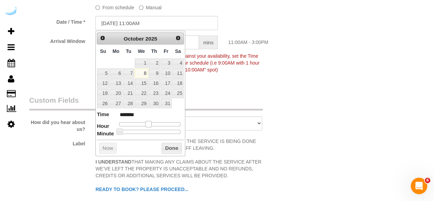
type input "*******"
type input "[DATE] 9:00AM"
type input "******"
drag, startPoint x: 155, startPoint y: 123, endPoint x: 144, endPoint y: 124, distance: 10.3
click at [144, 124] on span at bounding box center [143, 124] width 6 height 6
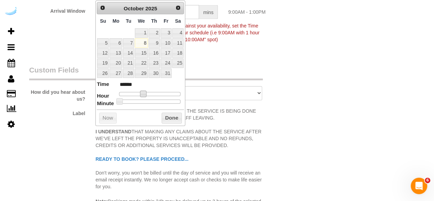
click at [235, 68] on legend "Custom Fields" at bounding box center [146, 72] width 234 height 15
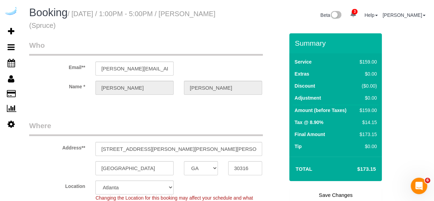
scroll to position [35, 0]
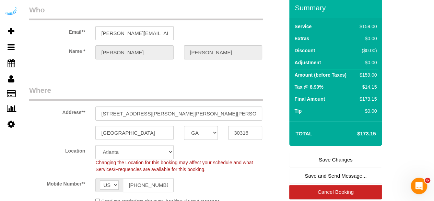
click at [331, 164] on link "Save Changes" at bounding box center [335, 159] width 93 height 14
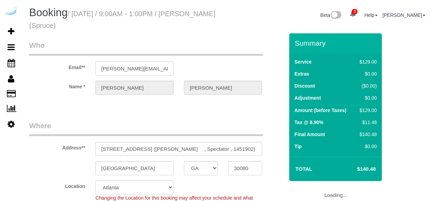
select select "GA"
select select "number:9"
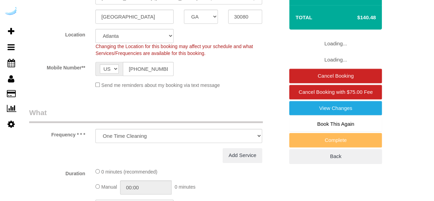
select select "object:806"
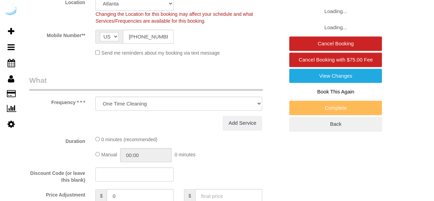
select select "282"
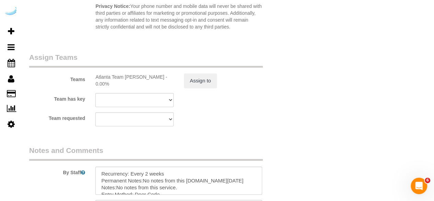
scroll to position [993, 0]
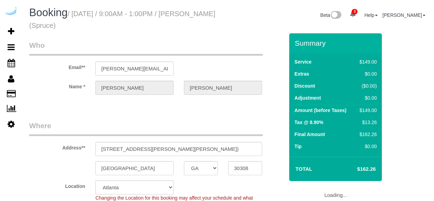
select select "GA"
select select "number:9"
select select "object:806"
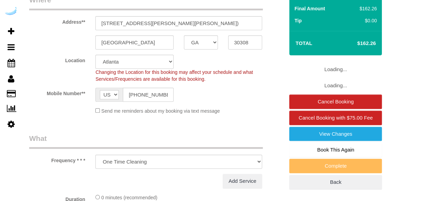
select select "282"
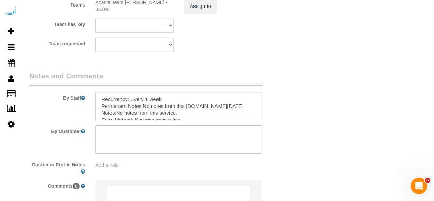
scroll to position [1085, 0]
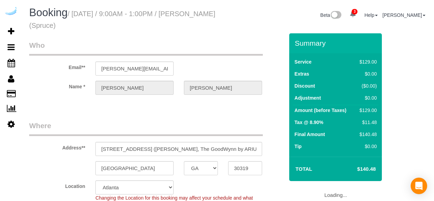
select select "GA"
select select "282"
select select "number:9"
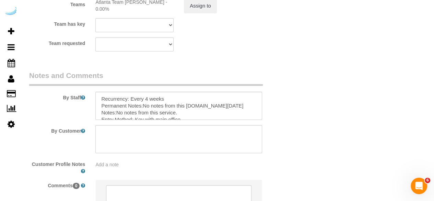
scroll to position [1070, 0]
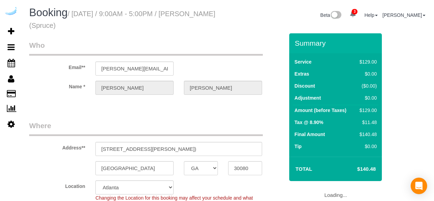
select select "GA"
select select "282"
select select "number:9"
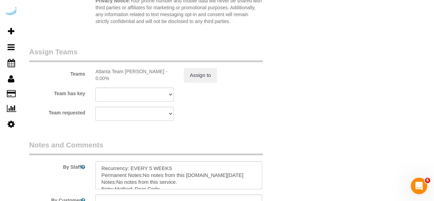
scroll to position [1126, 0]
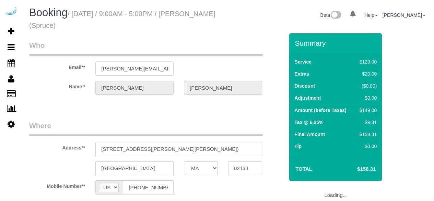
select select "MA"
select select "object:685"
select select "number:9"
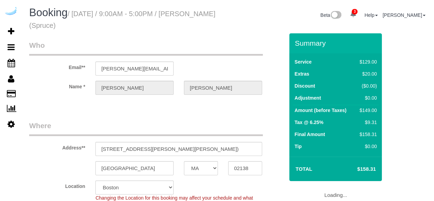
select select "object:813"
select select "282"
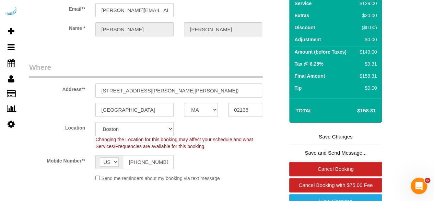
scroll to position [57, 0]
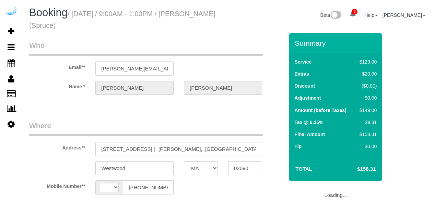
select select "MA"
select select "string:[GEOGRAPHIC_DATA]"
select select "object:806"
select select "282"
select select "number:9"
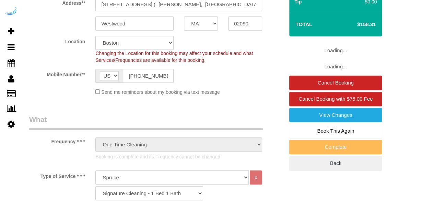
select select "object:813"
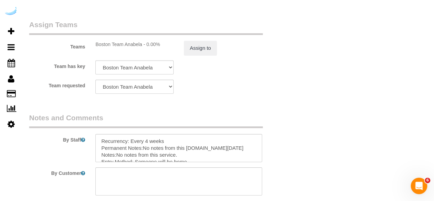
scroll to position [1056, 0]
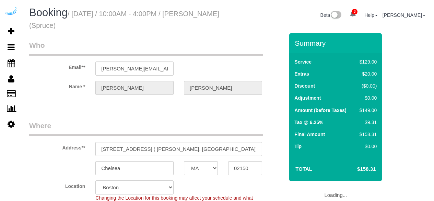
select select "MA"
select select "number:9"
select select "string:[GEOGRAPHIC_DATA]"
select select "object:813"
select select "282"
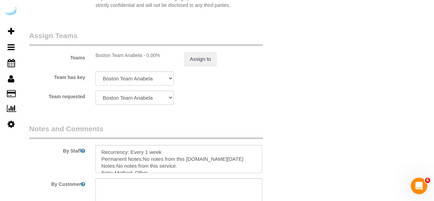
scroll to position [1103, 0]
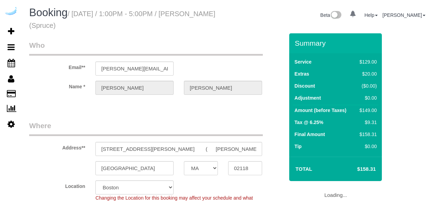
select select "MA"
select select "object:703"
select select "number:9"
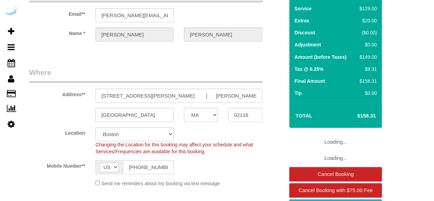
select select "object:813"
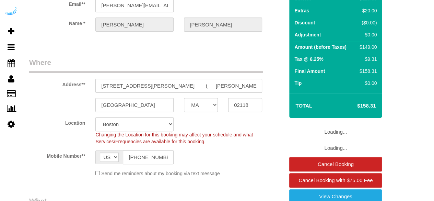
select select "282"
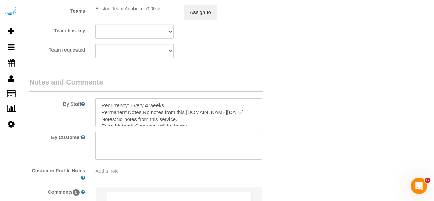
scroll to position [1095, 0]
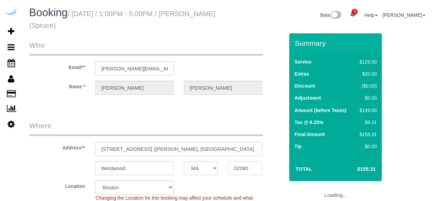
select select "MA"
select select "number:9"
select select "282"
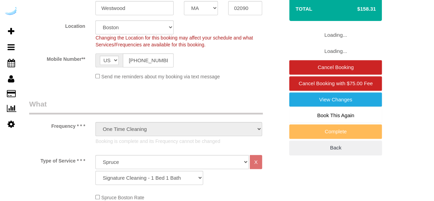
select select "object:813"
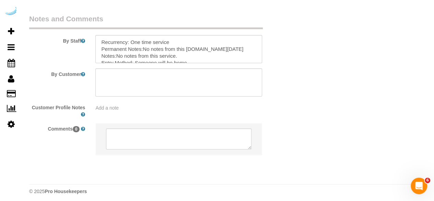
scroll to position [1154, 0]
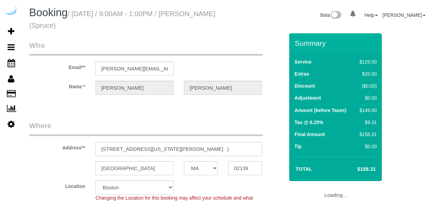
select select "MA"
select select "object:813"
select select "string:[GEOGRAPHIC_DATA]"
select select "282"
select select "number:9"
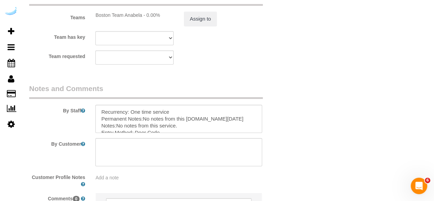
scroll to position [1093, 0]
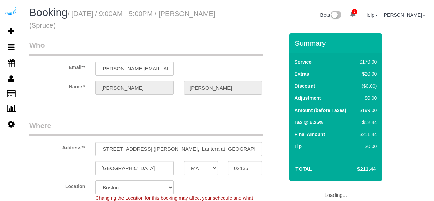
select select "MA"
select select "282"
select select "number:9"
select select "object:813"
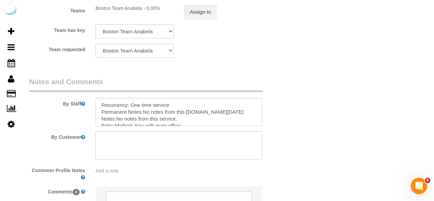
scroll to position [1090, 0]
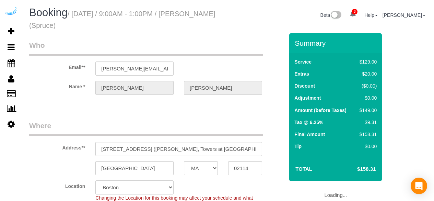
select select "MA"
select select "282"
select select "number:9"
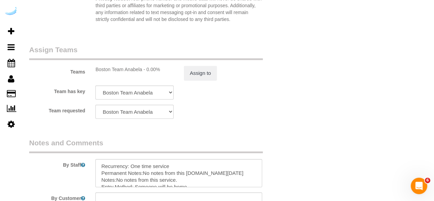
scroll to position [1024, 0]
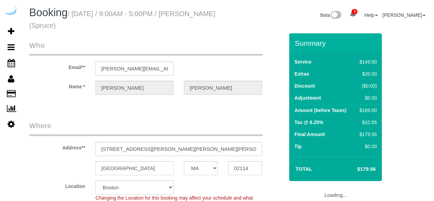
select select "MA"
select select "number:9"
select select "object:736"
select select "282"
select select "MA"
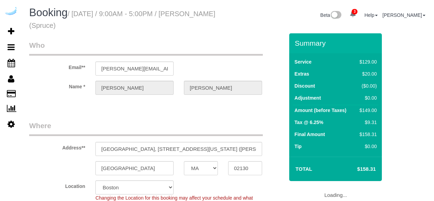
select select "number:9"
select select "282"
select select "object:813"
click at [211, 149] on input "Velo Forest Hills Apartments, 3686 Washington St, Building 3688, Unit 3612 (Jul…" at bounding box center [178, 149] width 167 height 14
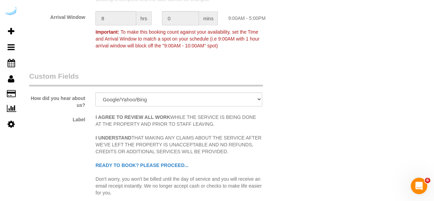
scroll to position [1154, 0]
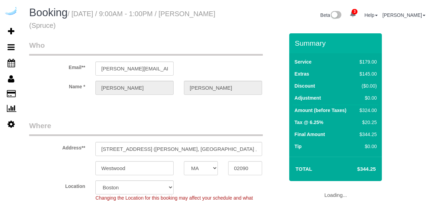
select select "MA"
select select "282"
select select "number:9"
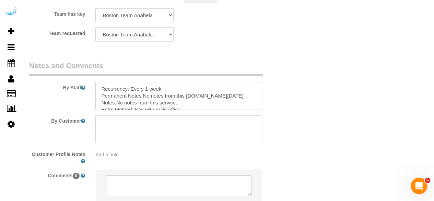
scroll to position [1088, 0]
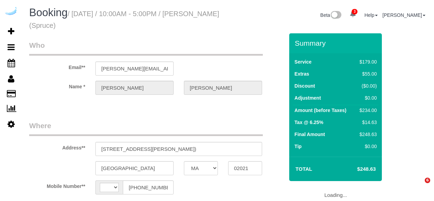
select select "MA"
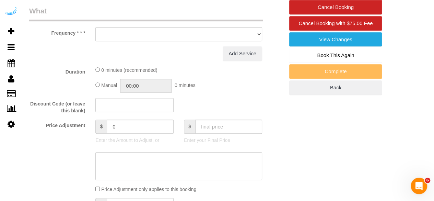
select select "string:US"
select select "object:696"
select select "number:9"
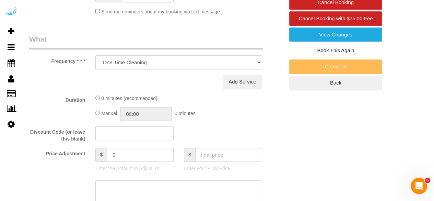
select select "282"
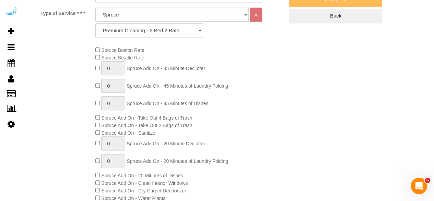
select select "object:806"
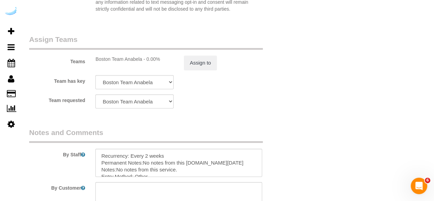
scroll to position [1010, 0]
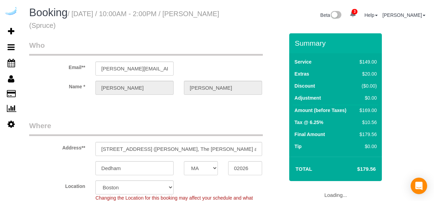
select select "MA"
select select "number:9"
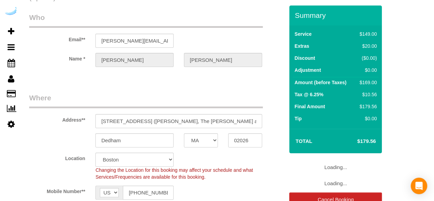
select select "object:806"
select select "282"
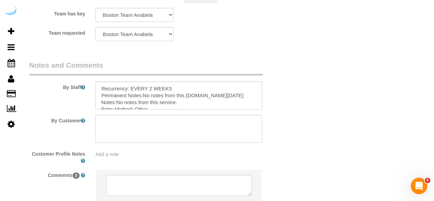
scroll to position [1090, 0]
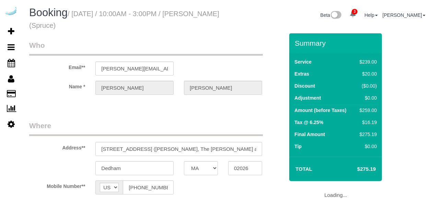
select select "MA"
select select "number:9"
select select "282"
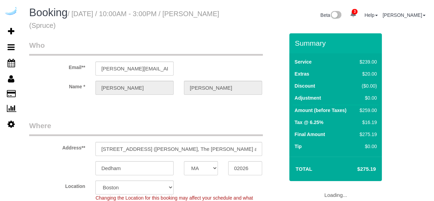
select select "object:806"
select select "MA"
select select "282"
select select "number:9"
click at [214, 149] on input "[STREET_ADDRESS] ([PERSON_NAME], The [PERSON_NAME] at [GEOGRAPHIC_DATA] , 14897…" at bounding box center [178, 149] width 167 height 14
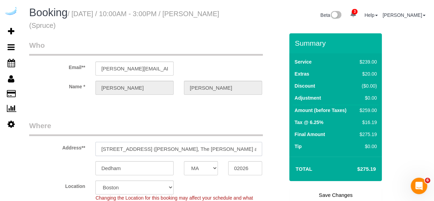
drag, startPoint x: 147, startPoint y: 150, endPoint x: 159, endPoint y: 147, distance: 12.5
click at [159, 147] on input "[STREET_ADDRESS] ([PERSON_NAME], The [PERSON_NAME] at [GEOGRAPHIC_DATA] , 14897…" at bounding box center [178, 149] width 167 height 14
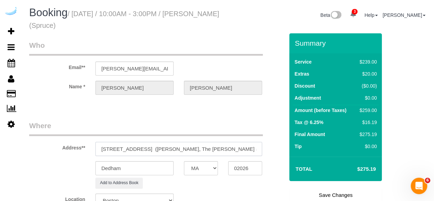
type input "250 Station Cir, Unit 2403 (Eileen Auen, The Avens at Dedham Station , 1489720)"
select select "1"
select select "object:833"
drag, startPoint x: 192, startPoint y: 148, endPoint x: 165, endPoint y: 154, distance: 27.5
click at [165, 154] on input "250 Station Cir, Unit 2403 (Eileen Auen, The Avens at Dedham Station , 1489720)" at bounding box center [178, 149] width 167 height 14
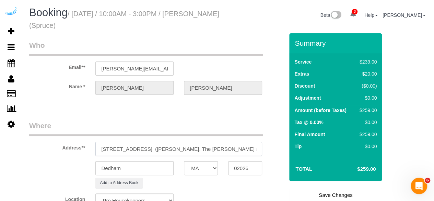
paste input "Pete Church"
type input "250 Station Cir, Unit 2403 ( Pete Church, The Avens at Dedham Station , 1489720)"
click at [326, 192] on link "Save Changes" at bounding box center [335, 195] width 93 height 14
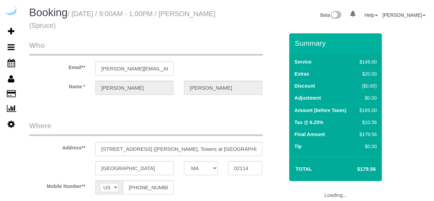
select select "MA"
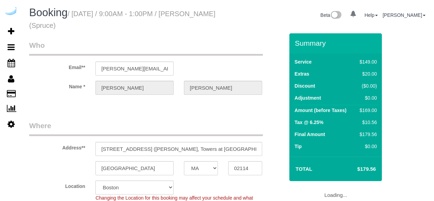
select select "object:806"
select select "282"
select select "number:9"
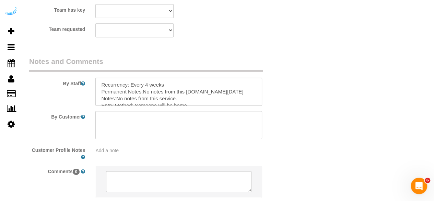
scroll to position [1126, 0]
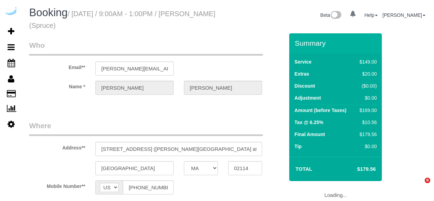
select select "MA"
select select "object:680"
select select "number:9"
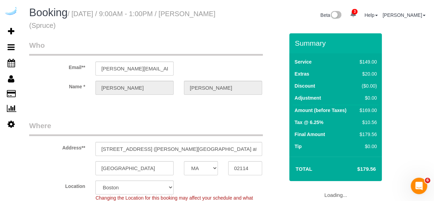
select select "282"
select select "object:806"
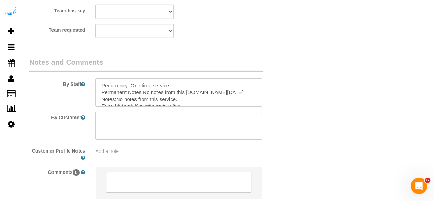
scroll to position [1126, 0]
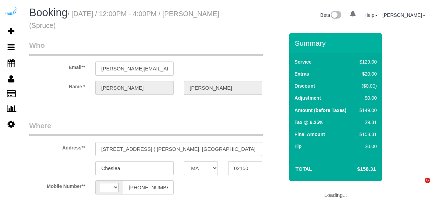
select select "MA"
select select "string:[GEOGRAPHIC_DATA]"
select select "object:634"
select select "number:9"
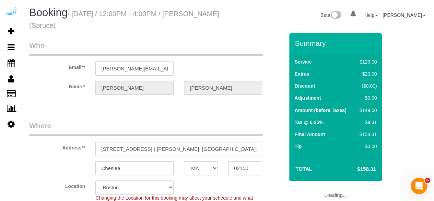
select select "object:729"
select select "282"
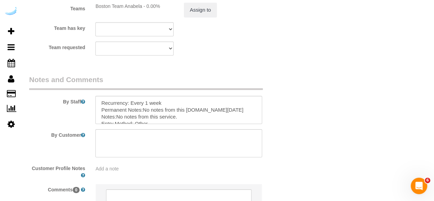
scroll to position [1126, 0]
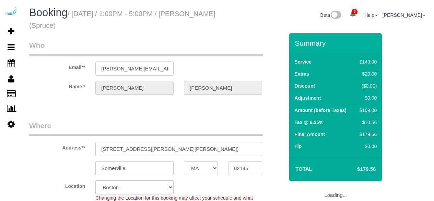
select select "MA"
select select "282"
select select "number:9"
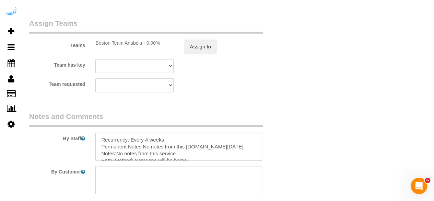
scroll to position [1029, 0]
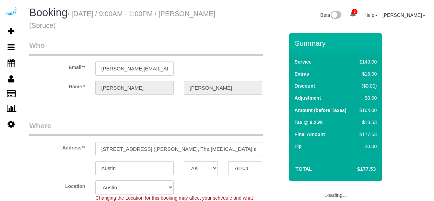
select select "[GEOGRAPHIC_DATA]"
select select "282"
select select "number:9"
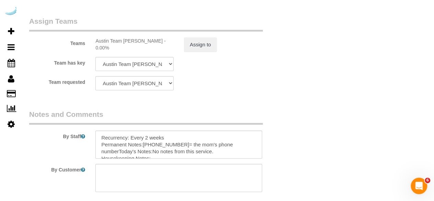
scroll to position [1056, 0]
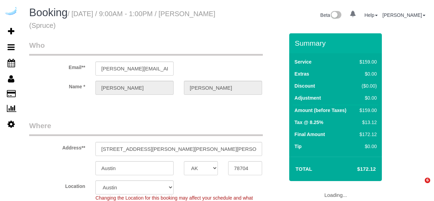
select select "[GEOGRAPHIC_DATA]"
select select "282"
select select "number:9"
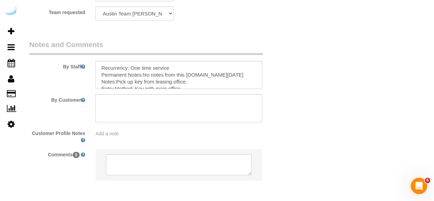
scroll to position [1130, 0]
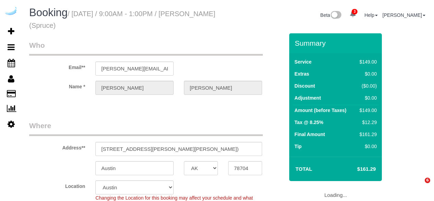
select select "[GEOGRAPHIC_DATA]"
select select "282"
select select "number:9"
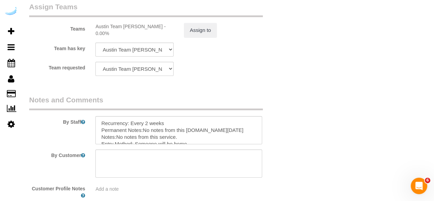
scroll to position [1070, 0]
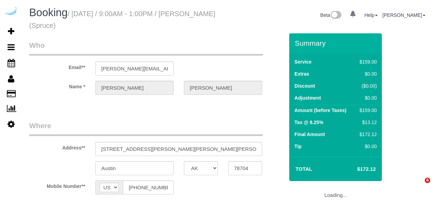
select select "[GEOGRAPHIC_DATA]"
select select "object:703"
select select "282"
select select "number:9"
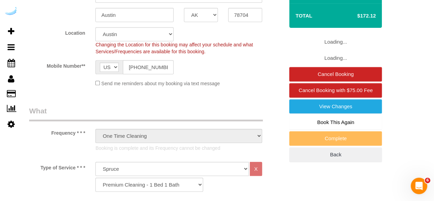
select select "object:831"
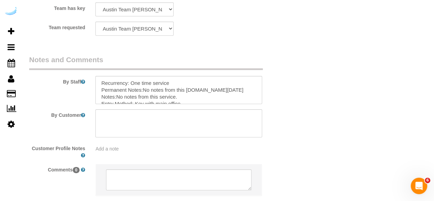
scroll to position [1116, 0]
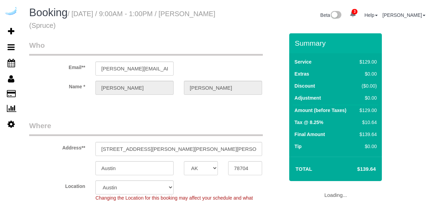
select select "[GEOGRAPHIC_DATA]"
select select "number:9"
select select "object:828"
select select "282"
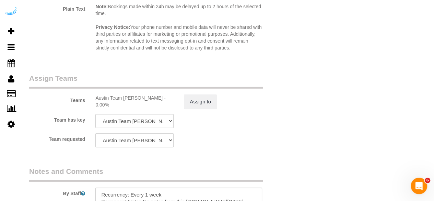
scroll to position [1008, 0]
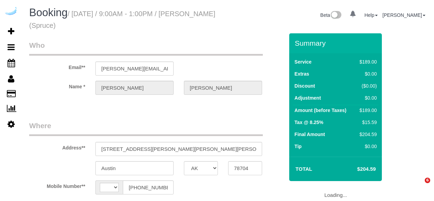
select select "[GEOGRAPHIC_DATA]"
select select "string:[GEOGRAPHIC_DATA]"
select select "object:392"
select select "282"
select select "number:9"
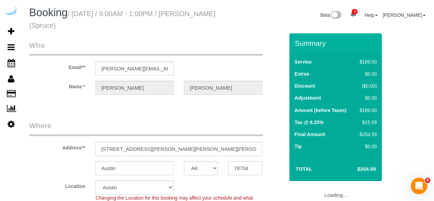
select select "object:828"
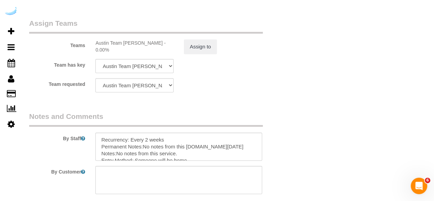
scroll to position [1054, 0]
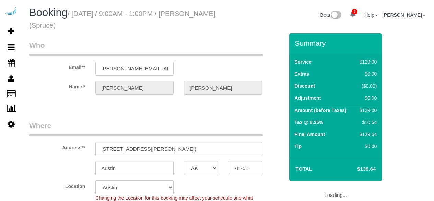
select select "[GEOGRAPHIC_DATA]"
select select "number:9"
select select "object:828"
select select "282"
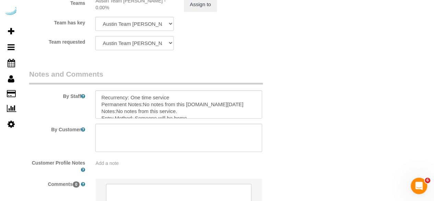
scroll to position [1154, 0]
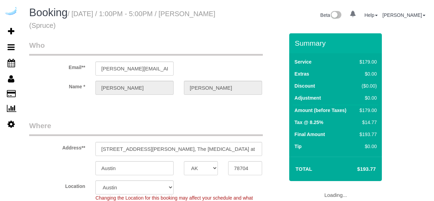
select select "[GEOGRAPHIC_DATA]"
select select "object:744"
select select "282"
select select "number:9"
select select "object:828"
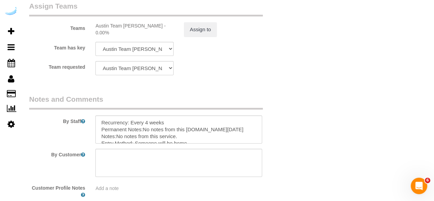
scroll to position [1154, 0]
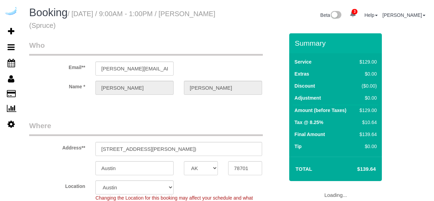
select select "[GEOGRAPHIC_DATA]"
select select "number:9"
select select "object:828"
select select "282"
select select "[GEOGRAPHIC_DATA]"
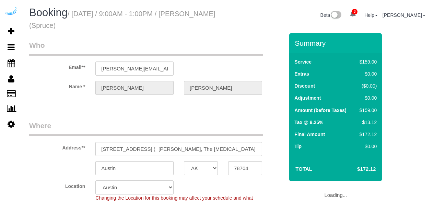
select select "282"
select select "number:9"
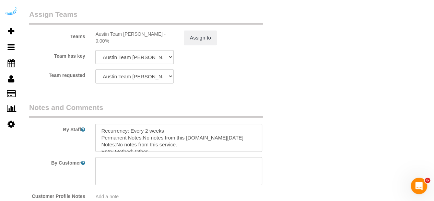
scroll to position [1063, 0]
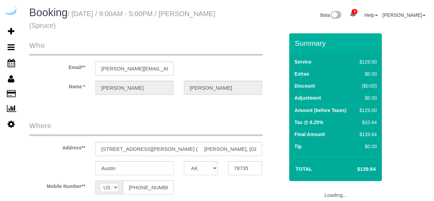
select select "[GEOGRAPHIC_DATA]"
select select "number:9"
select select "object:703"
select select "282"
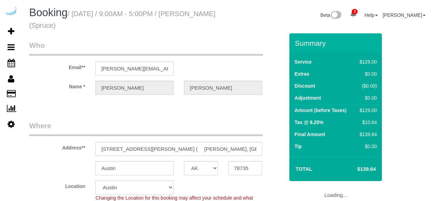
select select "object:828"
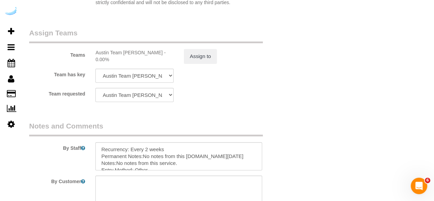
scroll to position [1154, 0]
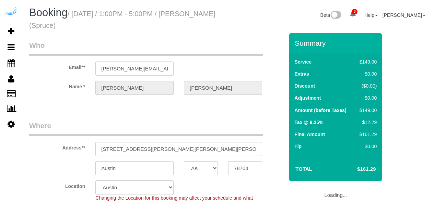
select select "[GEOGRAPHIC_DATA]"
select select "282"
select select "number:9"
select select "object:828"
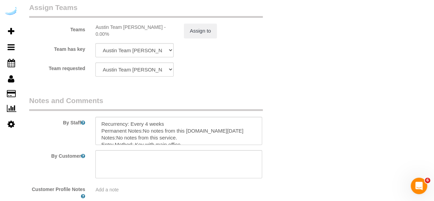
scroll to position [1075, 0]
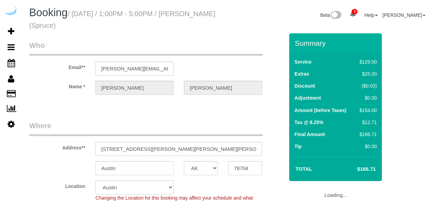
select select "[GEOGRAPHIC_DATA]"
select select "282"
select select "number:9"
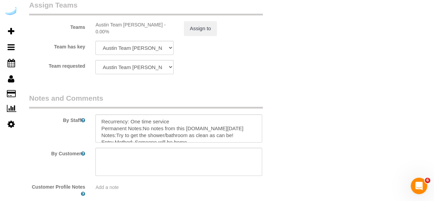
scroll to position [1072, 0]
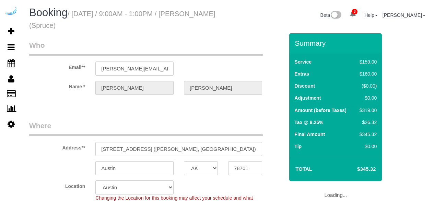
select select "[GEOGRAPHIC_DATA]"
select select "282"
select select "number:9"
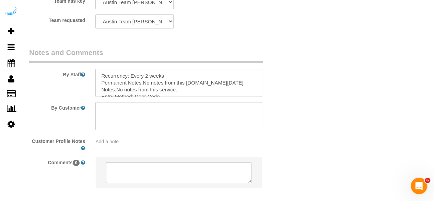
scroll to position [1095, 0]
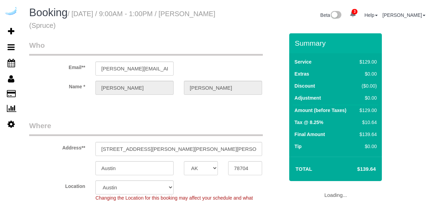
select select "[GEOGRAPHIC_DATA]"
select select "282"
select select "number:9"
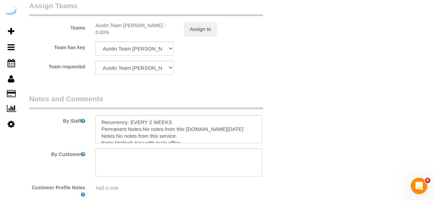
scroll to position [1044, 0]
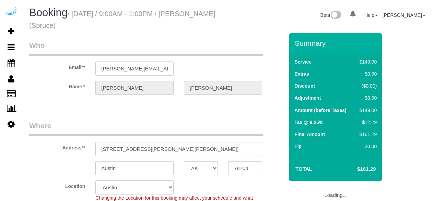
select select "[GEOGRAPHIC_DATA]"
select select "object:696"
select select "282"
select select "number:9"
select select "object:821"
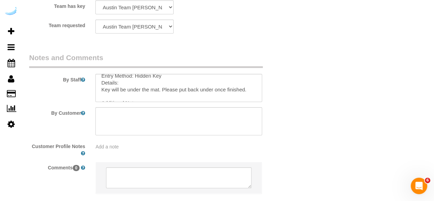
scroll to position [26, 0]
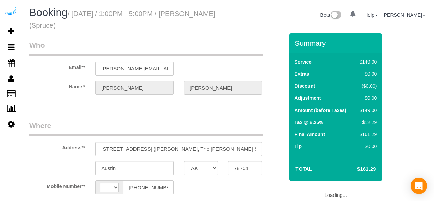
select select "[GEOGRAPHIC_DATA]"
select select "string:[GEOGRAPHIC_DATA]"
select select "object:389"
select select "number:9"
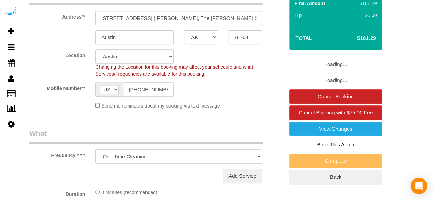
select select "object:821"
select select "282"
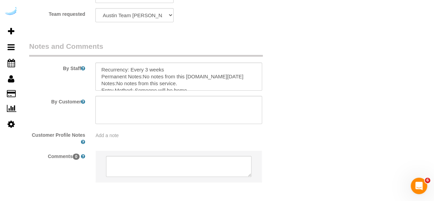
scroll to position [1126, 0]
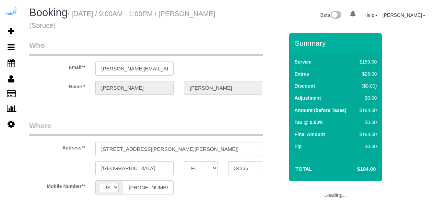
select select "FL"
select select "object:703"
select select "number:9"
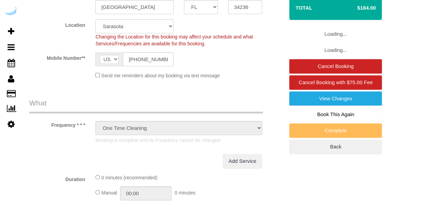
select select "object:811"
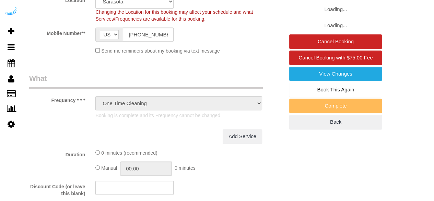
select select "282"
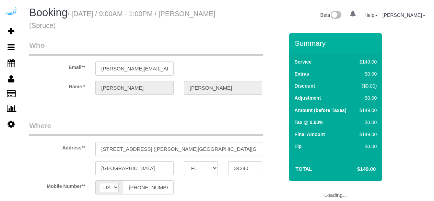
select select "FL"
select select "object:687"
select select "number:9"
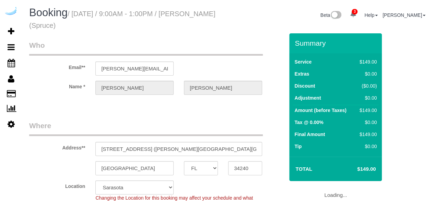
select select "282"
select select "object:808"
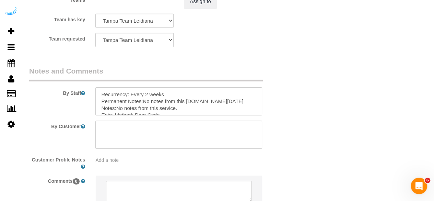
scroll to position [1099, 0]
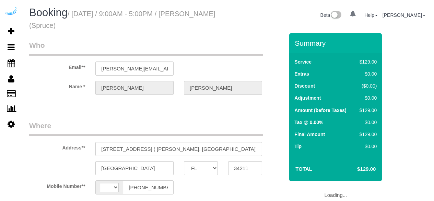
select select "FL"
select select "string:[GEOGRAPHIC_DATA]"
select select "object:682"
select select "number:9"
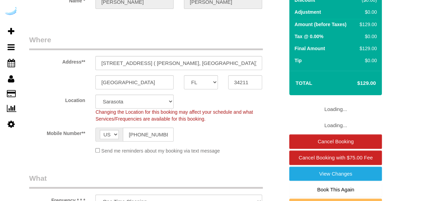
select select "282"
select select "object:801"
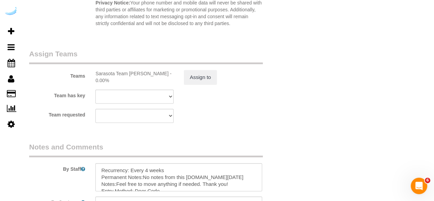
scroll to position [997, 0]
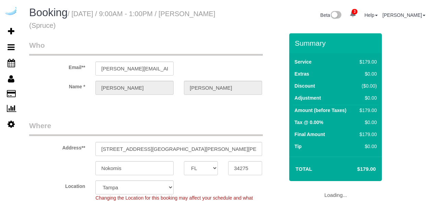
select select "FL"
select select "number:9"
select select "object:696"
select select "282"
select select "object:826"
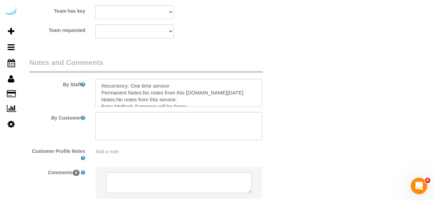
scroll to position [1091, 0]
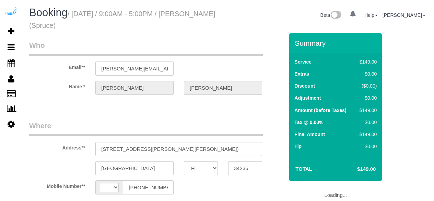
select select "FL"
select select "string:[GEOGRAPHIC_DATA]"
select select "number:9"
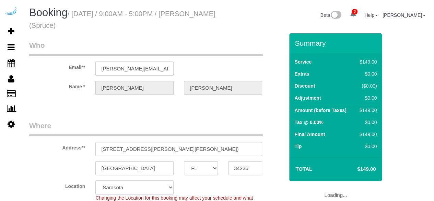
select select "object:682"
select select "282"
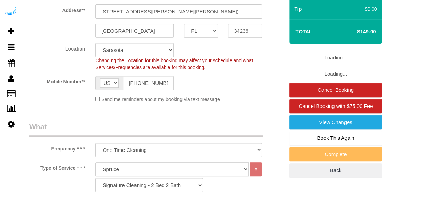
select select "object:801"
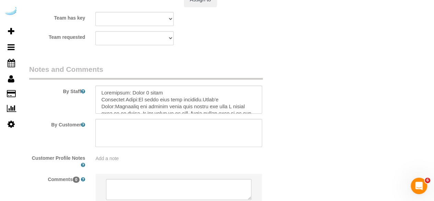
scroll to position [1126, 0]
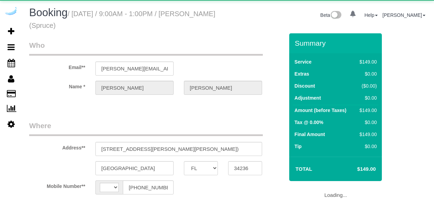
select select "FL"
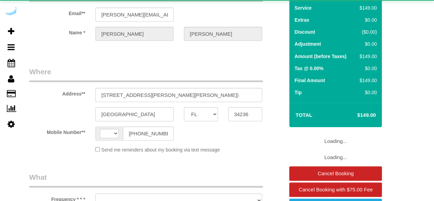
select select "string:US"
select select "object:696"
select select "number:9"
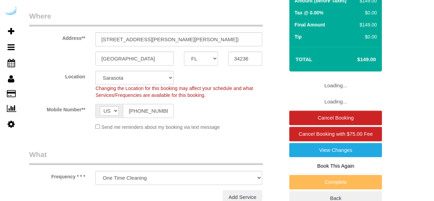
select select "object:801"
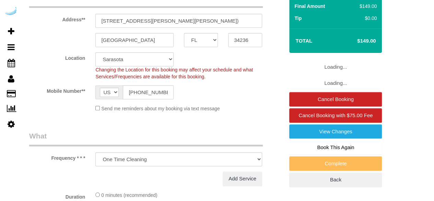
select select "282"
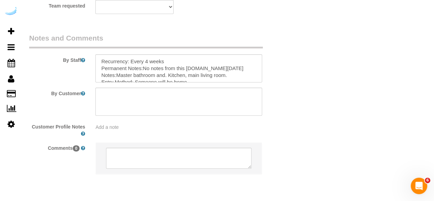
scroll to position [1105, 0]
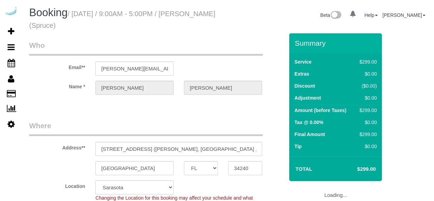
select select "FL"
select select "282"
select select "number:9"
select select "object:801"
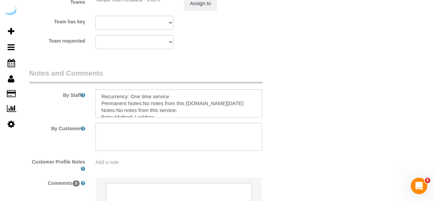
scroll to position [1089, 0]
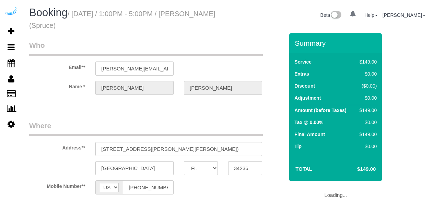
select select "FL"
select select "object:636"
select select "number:9"
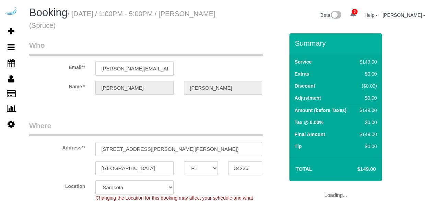
select select "object:724"
select select "282"
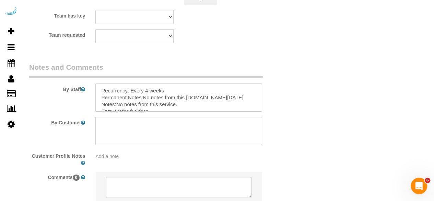
scroll to position [1076, 0]
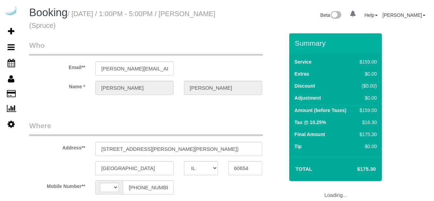
select select "IL"
select select "string:[GEOGRAPHIC_DATA]"
select select "282"
select select "number:9"
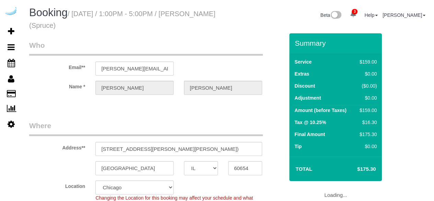
select select "object:808"
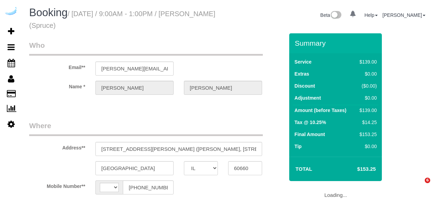
select select "IL"
select select "number:9"
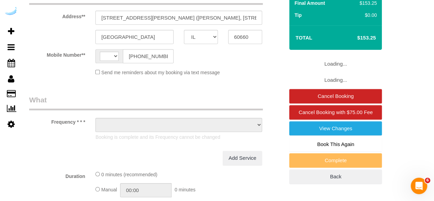
select select "string:[GEOGRAPHIC_DATA]"
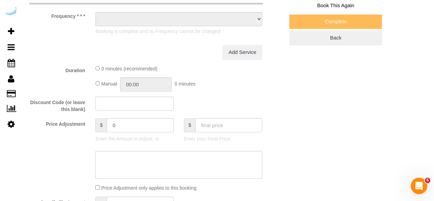
select select "object:727"
select select "282"
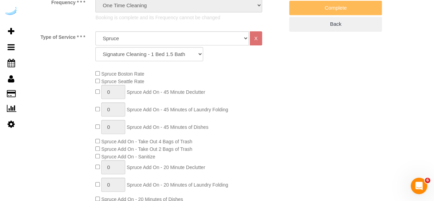
select select "object:811"
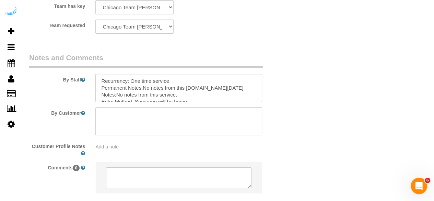
scroll to position [1154, 0]
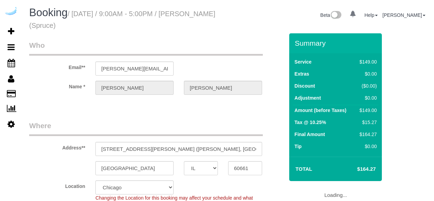
select select "IL"
select select "object:478"
select select "282"
select select "string:[GEOGRAPHIC_DATA]"
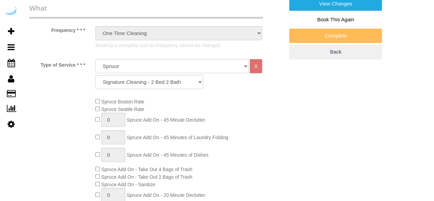
select select "number:9"
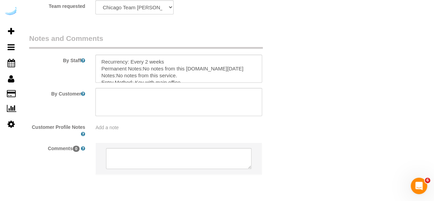
scroll to position [1154, 0]
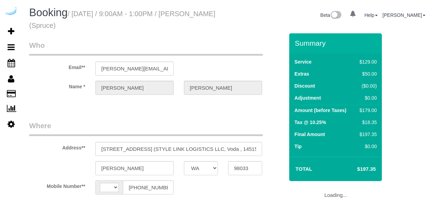
select select "WA"
select select "string:[GEOGRAPHIC_DATA]"
select select "object:392"
select select "282"
select select "number:9"
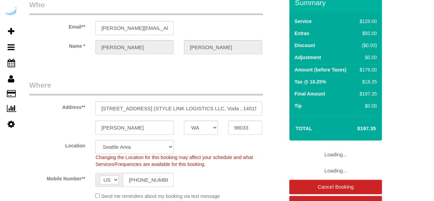
select select "object:808"
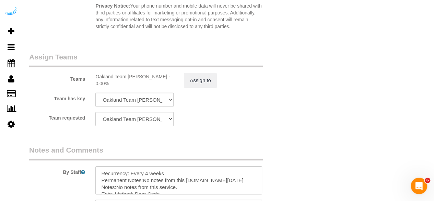
scroll to position [1084, 0]
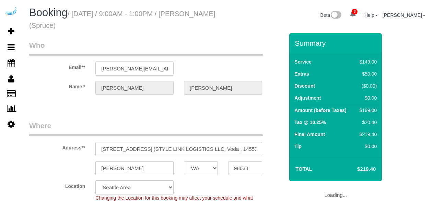
select select "WA"
select select "282"
select select "number:9"
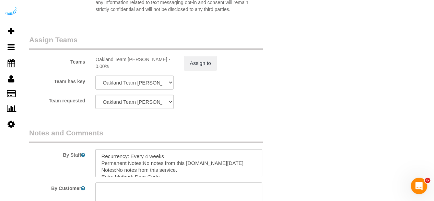
scroll to position [1071, 0]
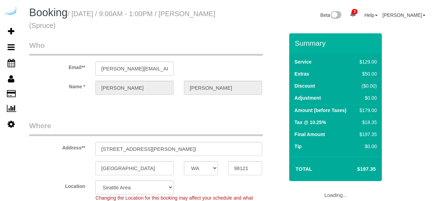
select select "WA"
select select "282"
select select "number:9"
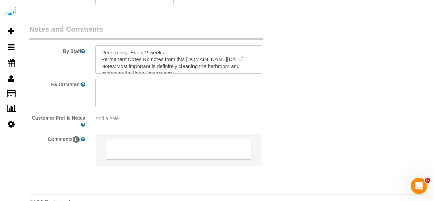
scroll to position [1154, 0]
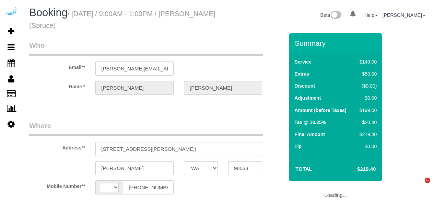
select select "WA"
select select "string:[GEOGRAPHIC_DATA]"
select select "object:641"
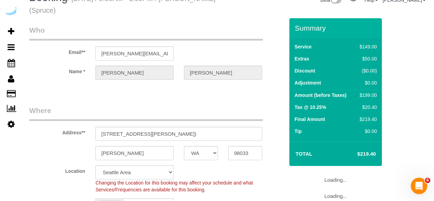
select select "282"
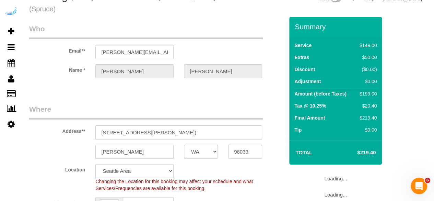
select select "object:725"
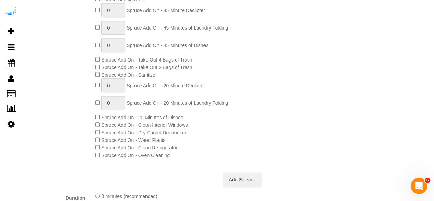
select select "number:9"
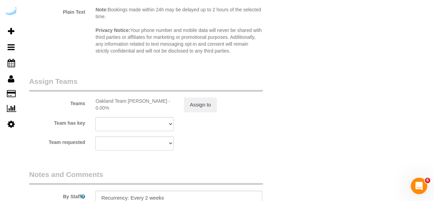
scroll to position [1154, 0]
